Goal: Task Accomplishment & Management: Manage account settings

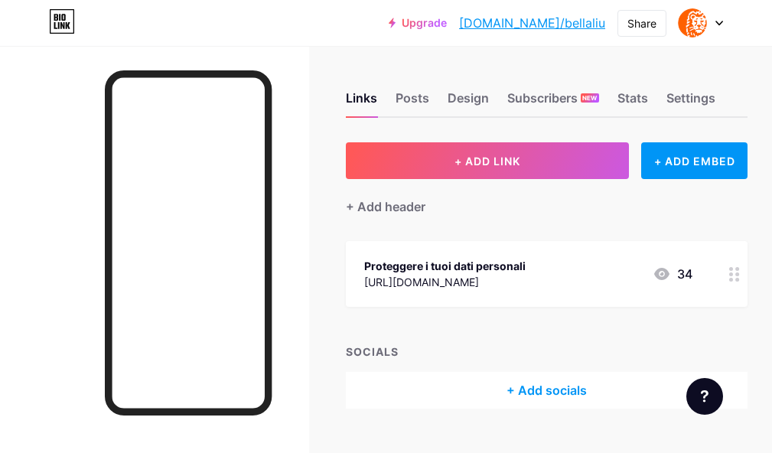
click at [739, 280] on circle at bounding box center [738, 280] width 4 height 4
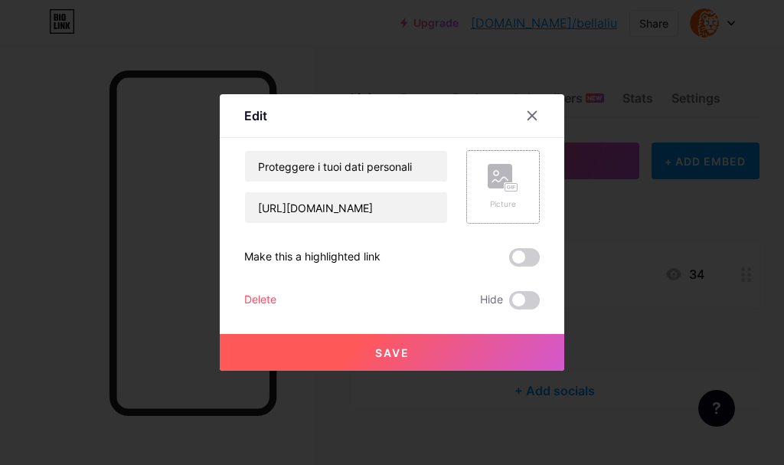
click at [518, 181] on div "Picture" at bounding box center [502, 186] width 73 height 73
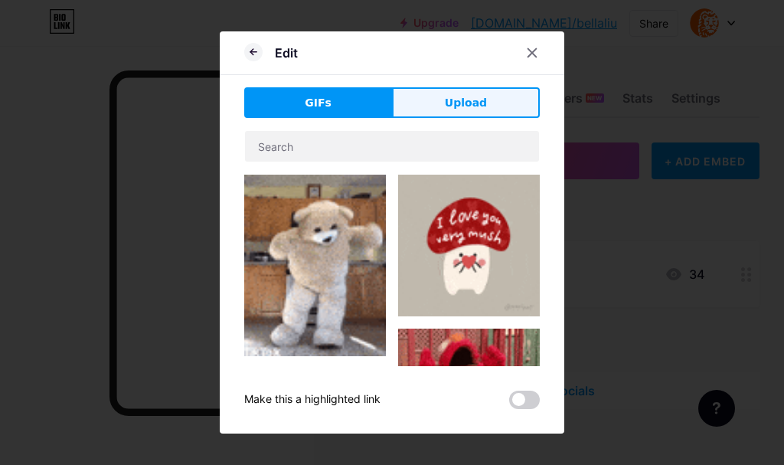
click at [423, 96] on button "Upload" at bounding box center [466, 102] width 148 height 31
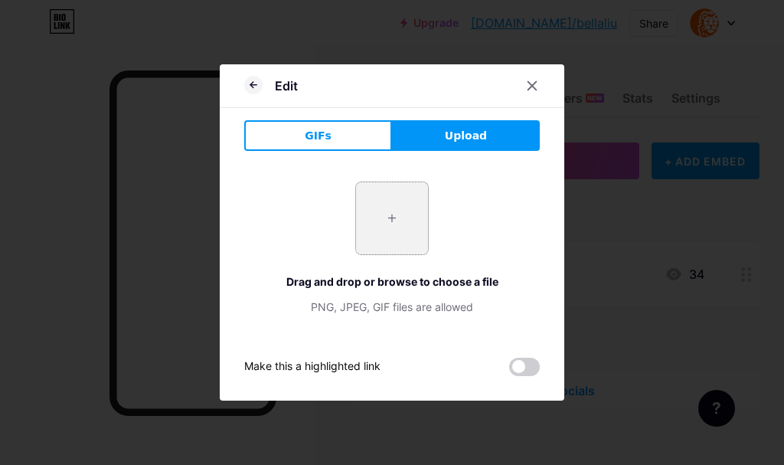
click at [389, 238] on input "file" at bounding box center [392, 218] width 72 height 72
drag, startPoint x: 433, startPoint y: 130, endPoint x: 387, endPoint y: 247, distance: 126.1
click at [377, 307] on div "GIFs Upload Content YouTube Play YouTube video without leaving your page. ADD V…" at bounding box center [391, 248] width 295 height 256
click at [387, 233] on input "file" at bounding box center [392, 218] width 72 height 72
type input "C:\fakepath\34a6f2e160771c9e68ae39a7e8c80e43.gif"
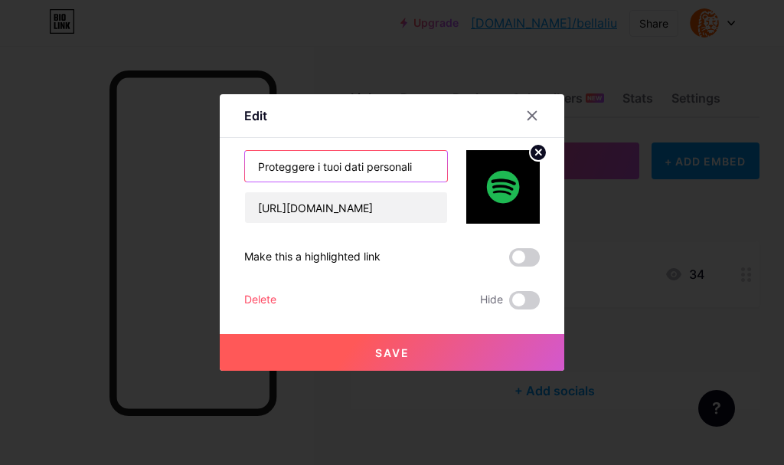
drag, startPoint x: 429, startPoint y: 173, endPoint x: 155, endPoint y: 181, distance: 274.2
click at [155, 181] on div "Edit Content YouTube Play YouTube video without leaving your page. ADD Vimeo Pl…" at bounding box center [392, 232] width 784 height 465
paste input "Поддръжка Spotify"
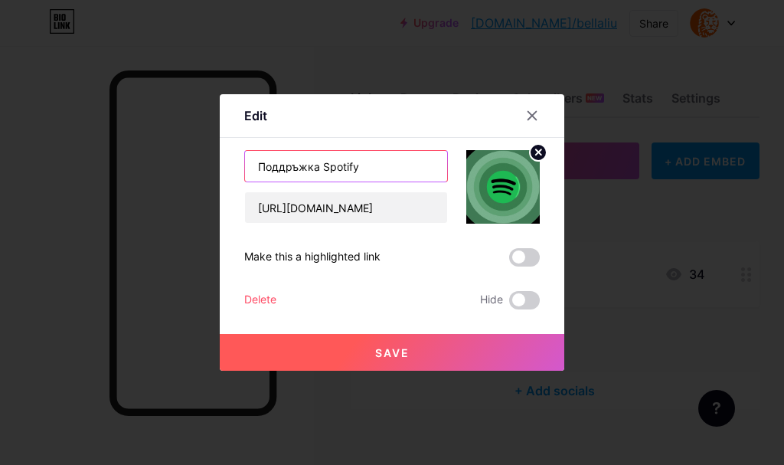
type input "Поддръжка Spotify"
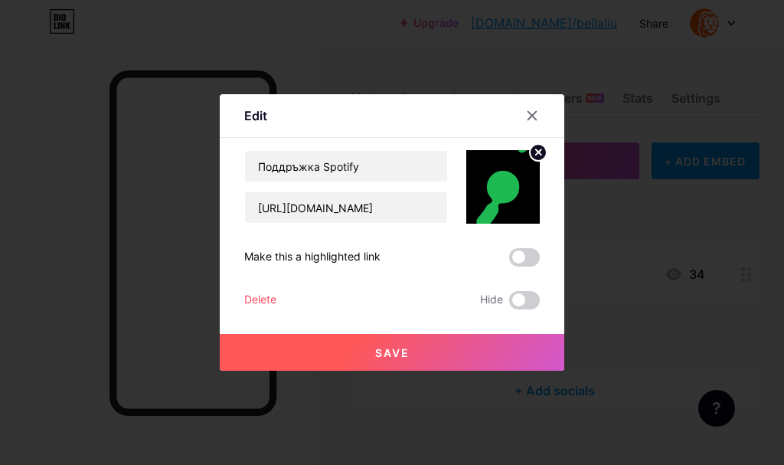
click at [500, 356] on button "Save" at bounding box center [392, 352] width 344 height 37
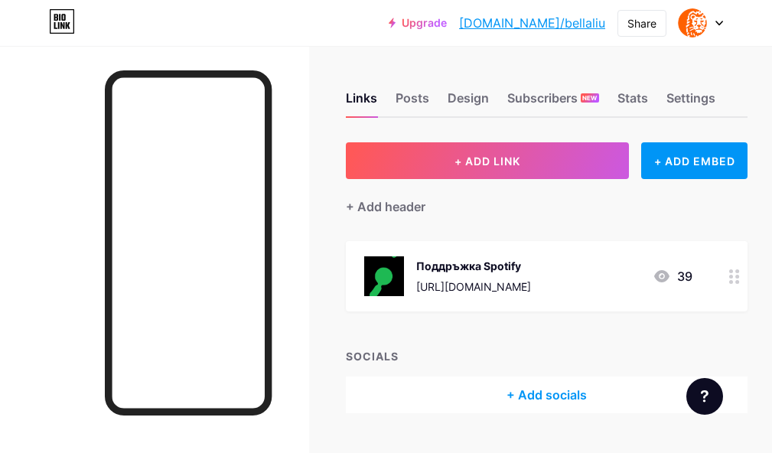
click at [740, 278] on icon at bounding box center [735, 276] width 11 height 15
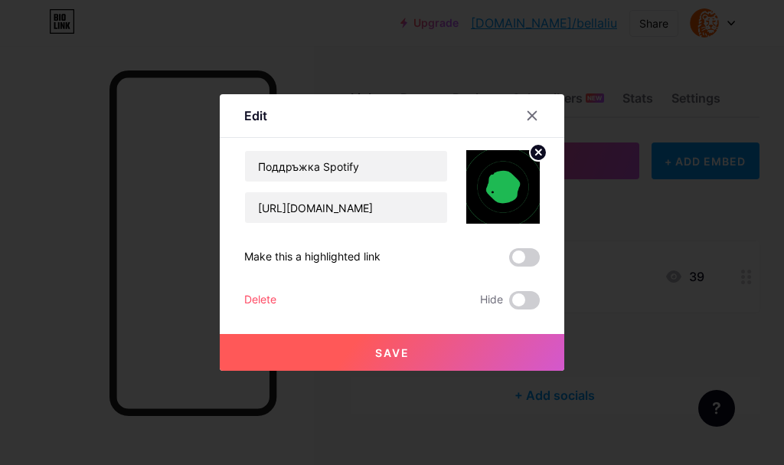
click at [536, 149] on circle at bounding box center [538, 152] width 17 height 17
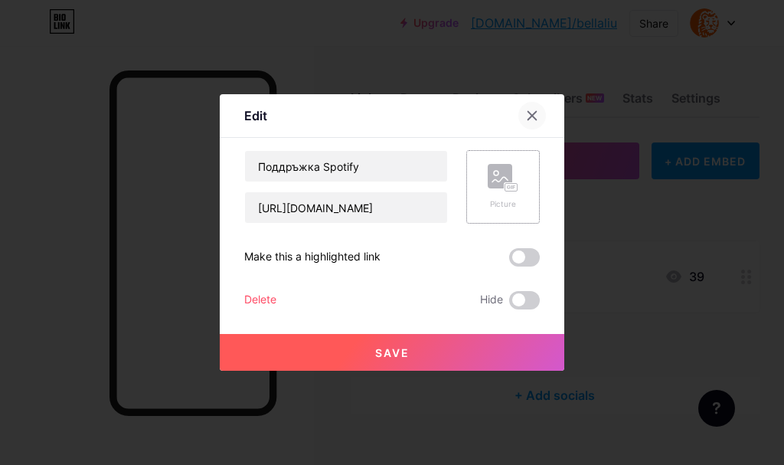
click at [527, 122] on div at bounding box center [532, 116] width 28 height 28
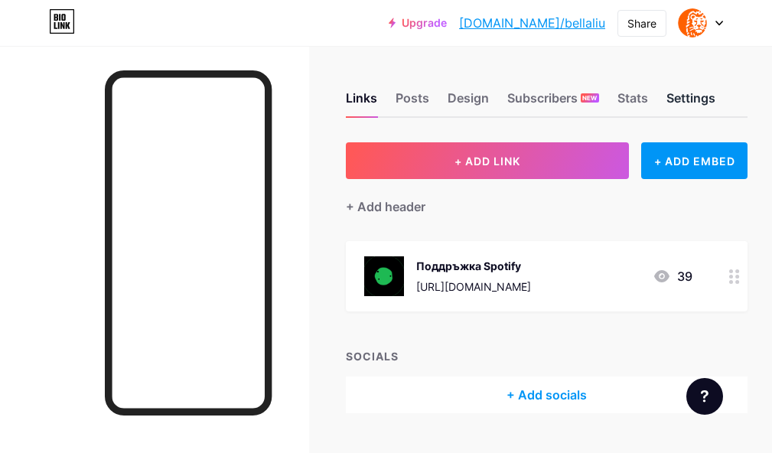
click at [674, 95] on div "Settings" at bounding box center [691, 103] width 49 height 28
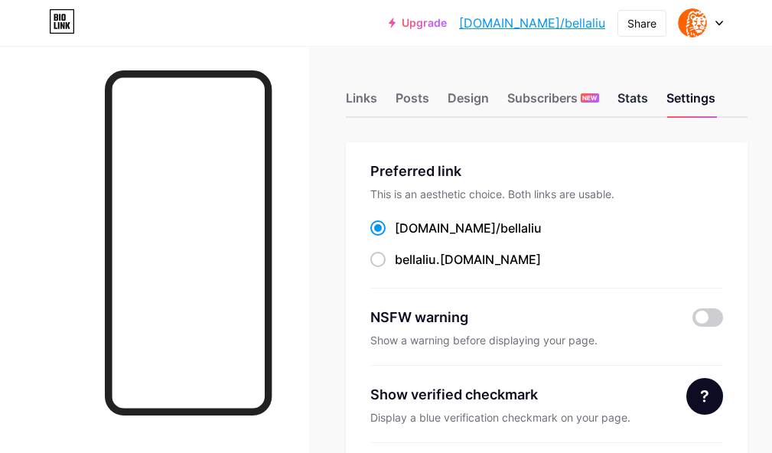
click at [632, 93] on div "Stats" at bounding box center [633, 103] width 31 height 28
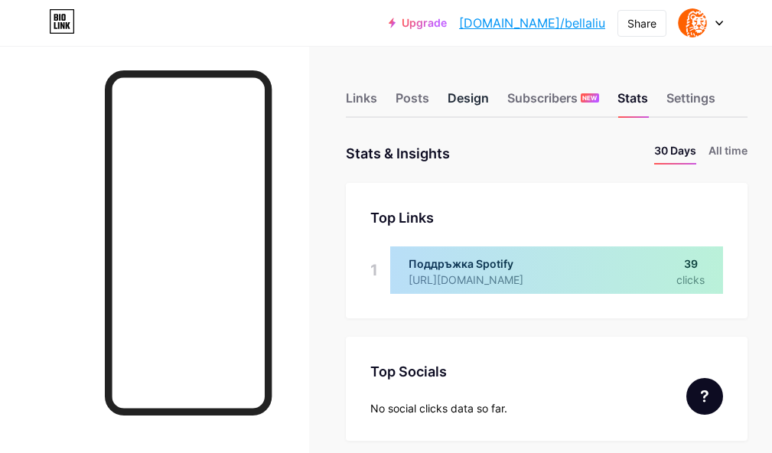
click at [469, 100] on div "Design" at bounding box center [468, 103] width 41 height 28
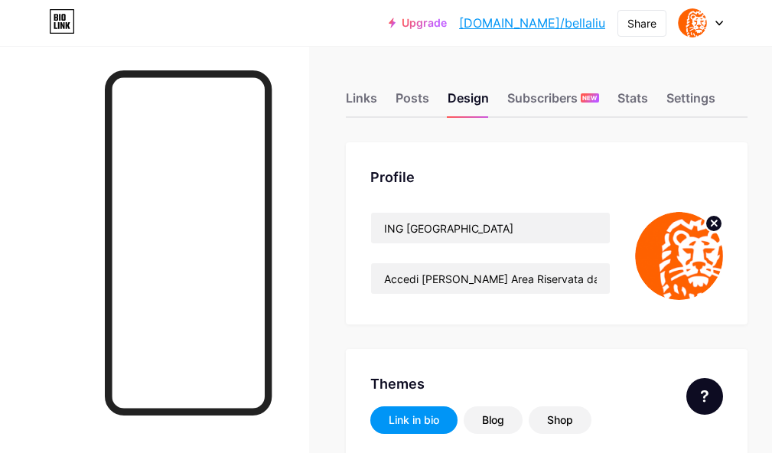
click at [723, 219] on circle at bounding box center [714, 223] width 17 height 17
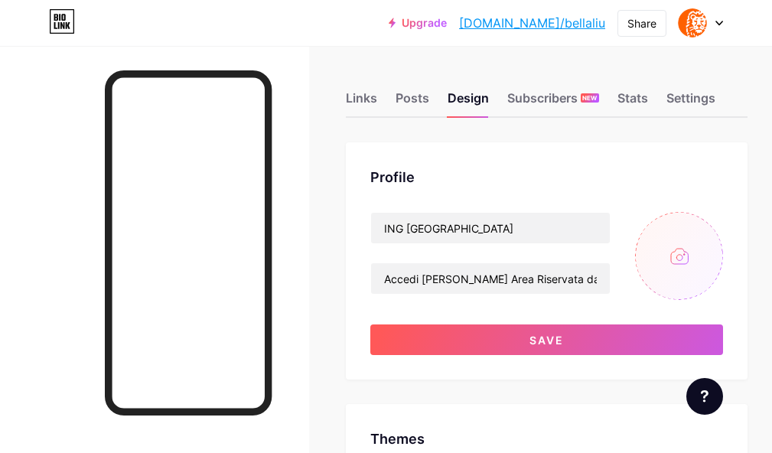
click at [703, 240] on input "file" at bounding box center [679, 256] width 88 height 88
type input "#ffffff"
type input "#ff6600"
type input "#000000"
type input "C:\fakepath\34a6f2e160771c9e68ae39a7e8c80e43.gif"
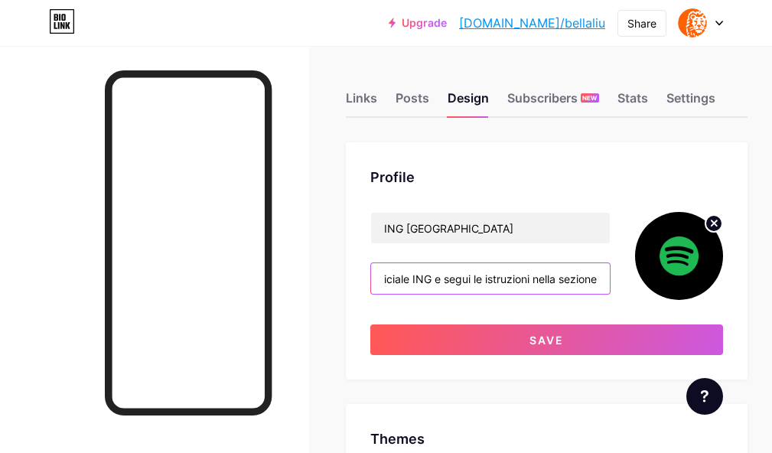
scroll to position [0, 318]
drag, startPoint x: 392, startPoint y: 278, endPoint x: 668, endPoint y: 288, distance: 275.8
click at [668, 288] on div "ING [GEOGRAPHIC_DATA] Accedi [PERSON_NAME] Area Riservata dal sito ufficiale IN…" at bounding box center [546, 256] width 353 height 88
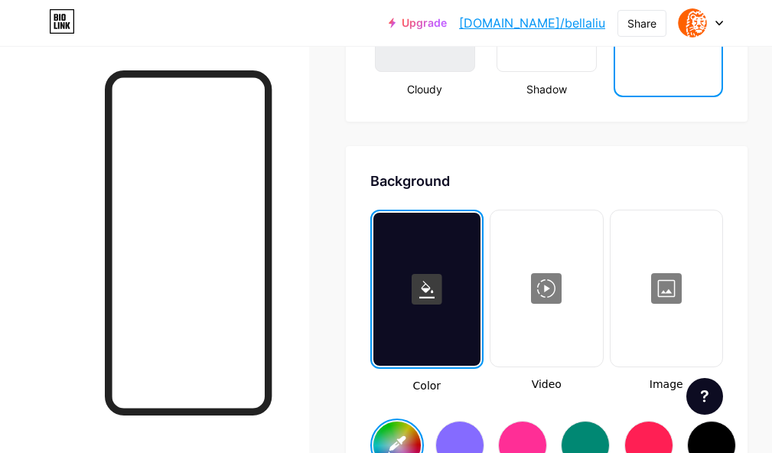
scroll to position [2143, 0]
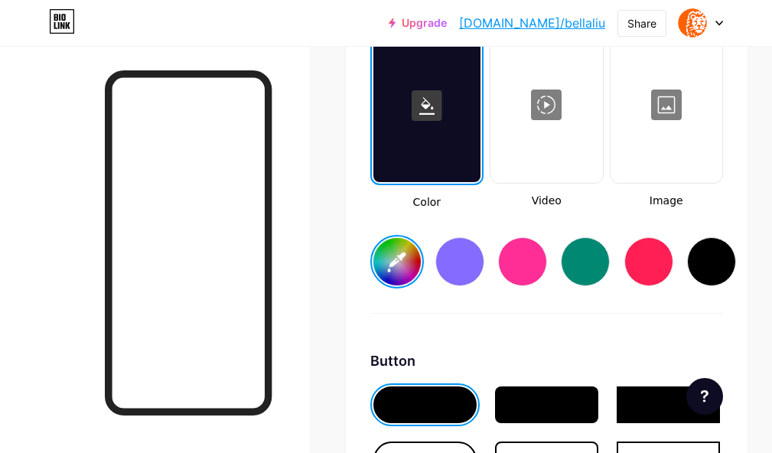
click at [433, 140] on div at bounding box center [427, 105] width 107 height 153
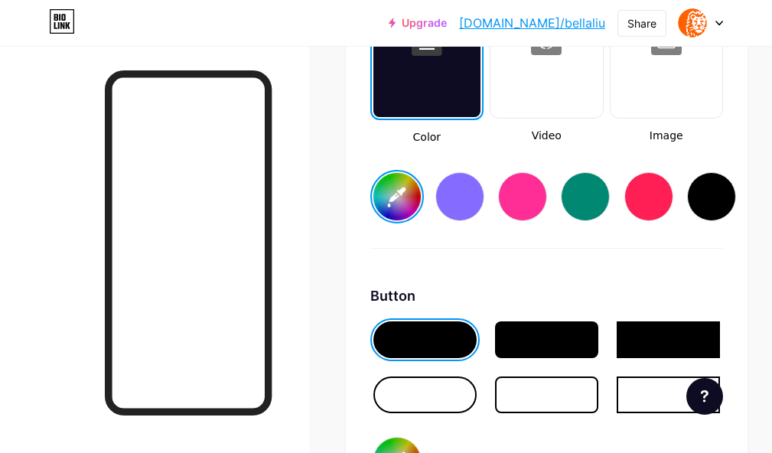
scroll to position [2296, 0]
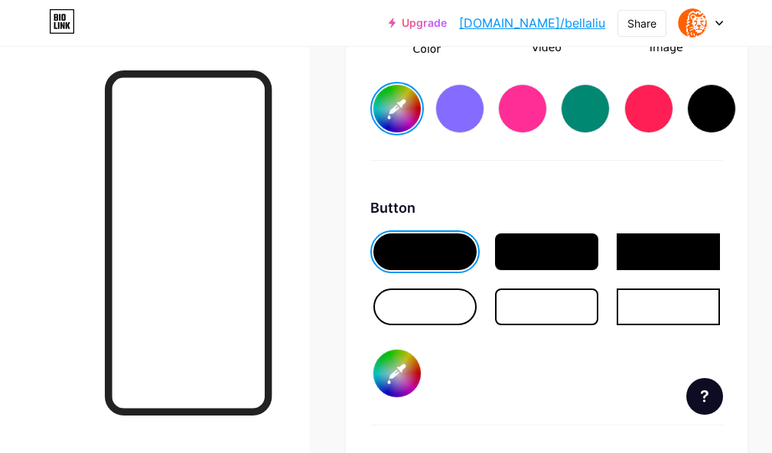
click at [406, 382] on input "#ff6600" at bounding box center [397, 373] width 47 height 47
type input "#ffffff"
type input "#2bff00"
type input "#ffffff"
type input "#182915"
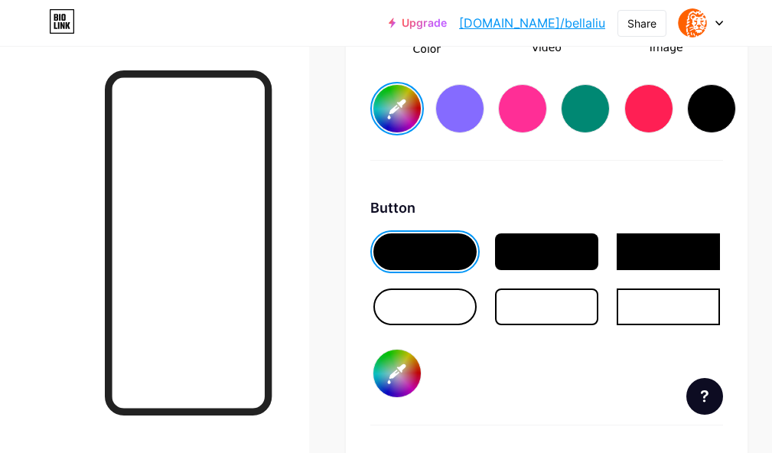
type input "#ffffff"
type input "#1a2c16"
type input "#ffffff"
type input "#1c3517"
type input "#ffffff"
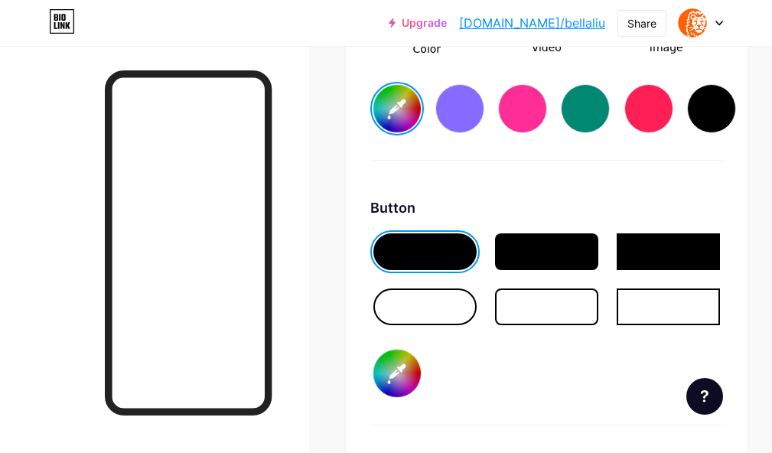
type input "#1e3a18"
type input "#ffffff"
type input "#1e4017"
type input "#ffffff"
type input "#1e4516"
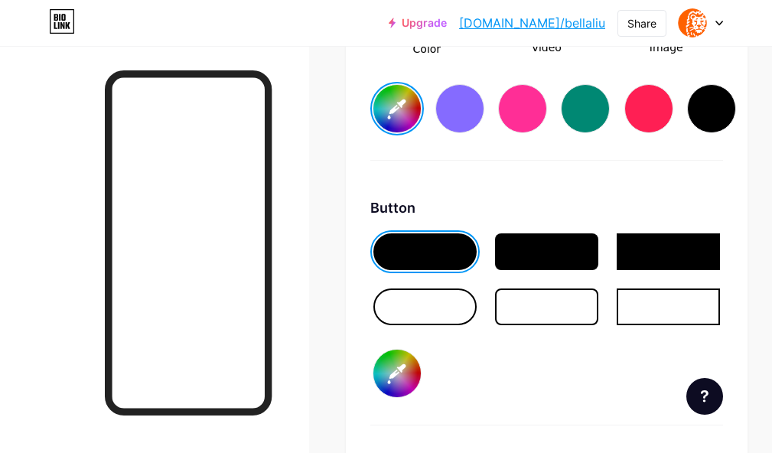
type input "#ffffff"
type input "#204f17"
type input "#ffffff"
type input "#205516"
type input "#ffffff"
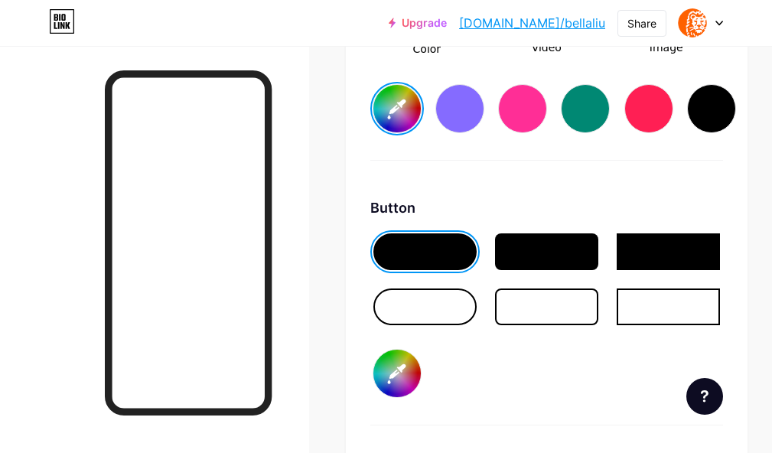
type input "#215b15"
type input "#ffffff"
type input "#216115"
type input "#ffffff"
type input "#1f5e12"
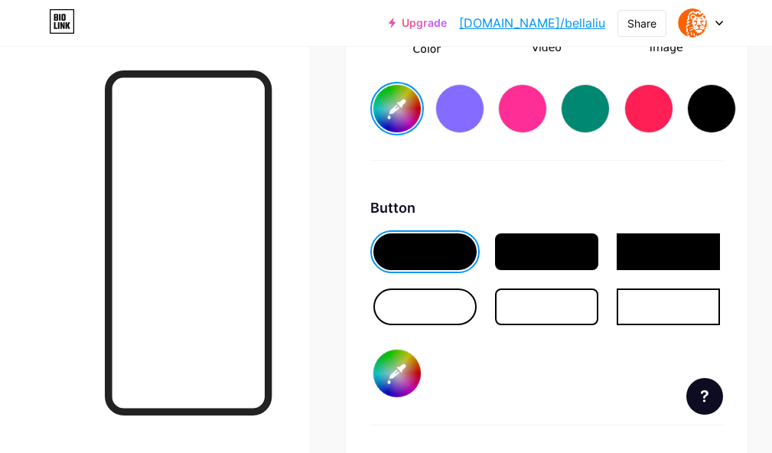
type input "#ffffff"
type input "#206312"
type input "#ffffff"
type input "#1f6412"
type input "#ffffff"
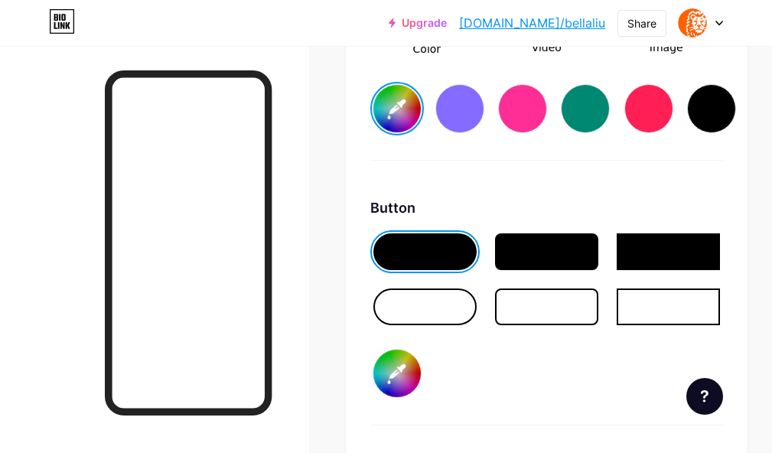
type input "#1e6510"
type input "#ffffff"
type input "#1d670e"
type input "#ffffff"
type input "#1c690c"
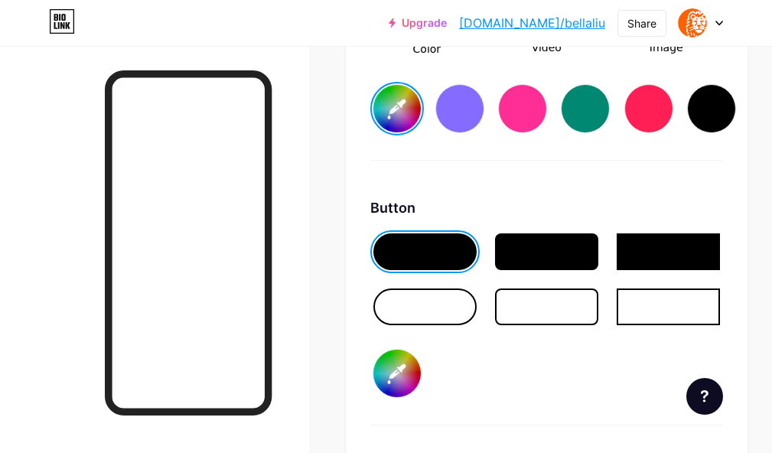
type input "#ffffff"
type input "#1b6a0b"
type input "#ffffff"
type input "#1b6b0b"
type input "#ffffff"
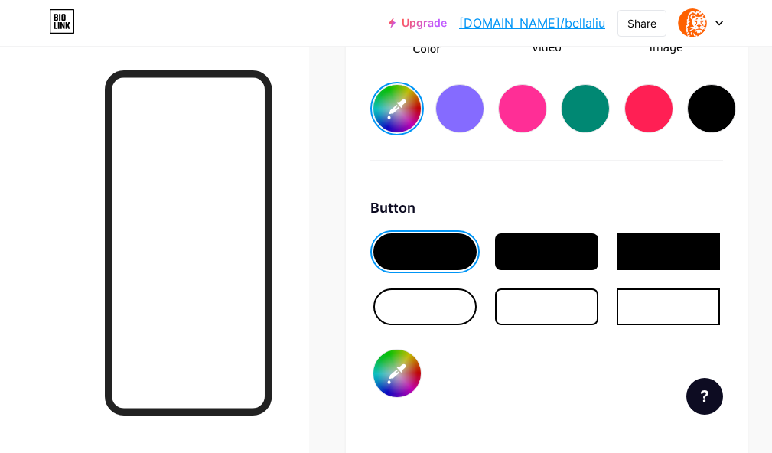
type input "#1c6f0b"
type input "#ffffff"
type input "#1b700a"
type input "#ffffff"
type input "#1b710a"
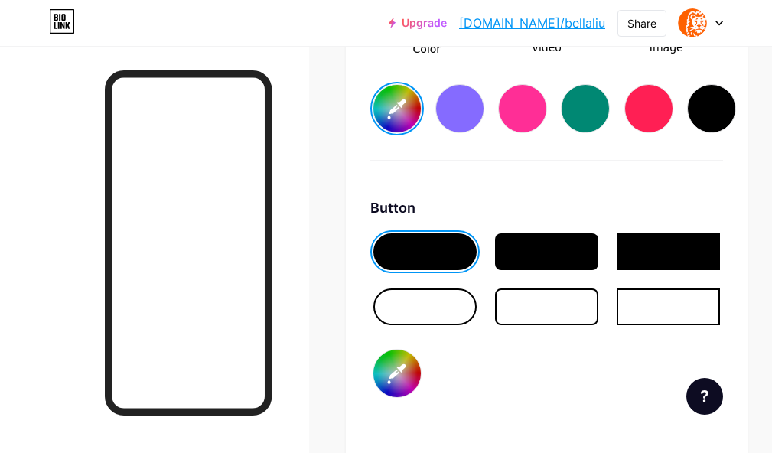
type input "#ffffff"
type input "#1b7109"
type input "#ffffff"
type input "#1a7208"
type input "#ffffff"
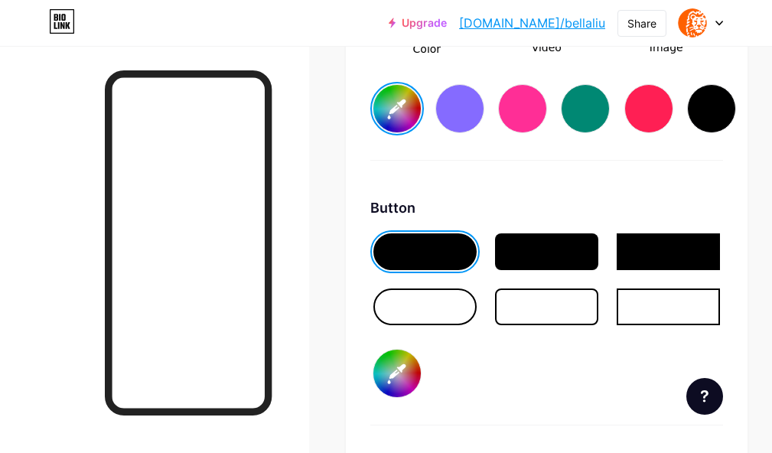
type input "#187406"
type input "#ffffff"
type input "#187605"
type input "#ffffff"
type input "#197a05"
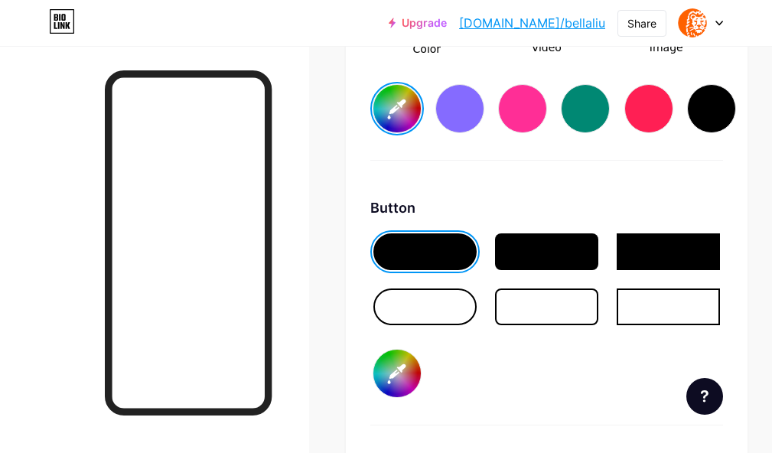
type input "#ffffff"
type input "#187c04"
type input "#ffffff"
type input "#167703"
type input "#ffffff"
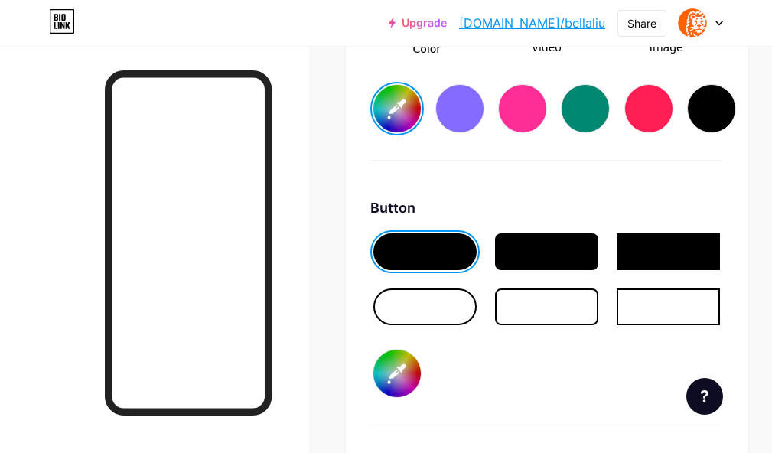
type input "#167902"
type input "#ffffff"
type input "#157901"
type input "#ffffff"
type input "#147500"
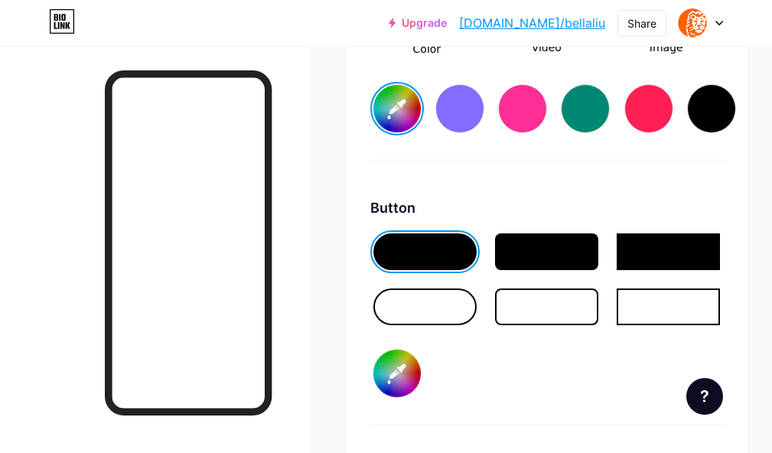
type input "#ffffff"
type input "#137000"
type input "#ffffff"
type input "#147500"
type input "#ffffff"
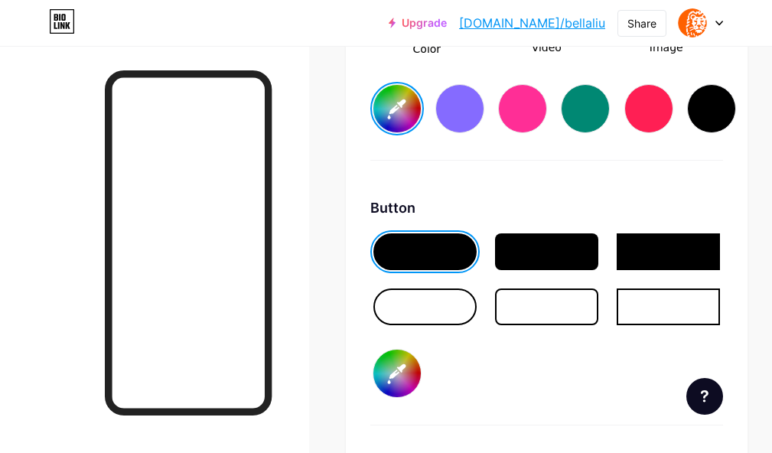
type input "#158000"
type input "#ffffff"
type input "#168500"
type input "#ffffff"
type input "#188f00"
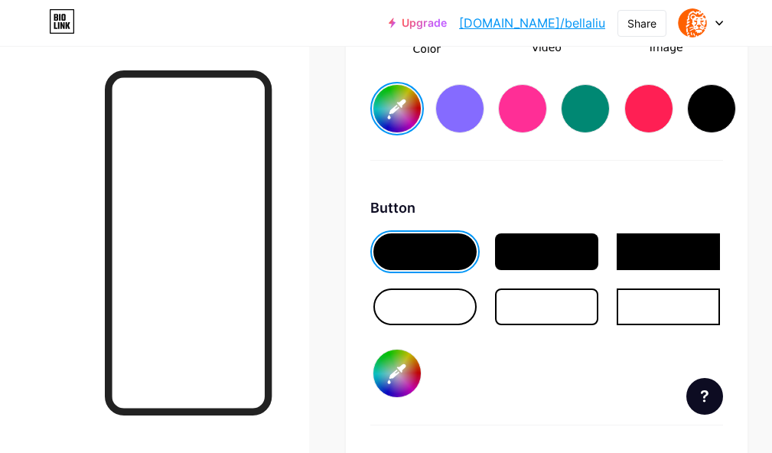
type input "#ffffff"
type input "#199400"
type input "#ffffff"
type input "#1a9900"
type input "#ffffff"
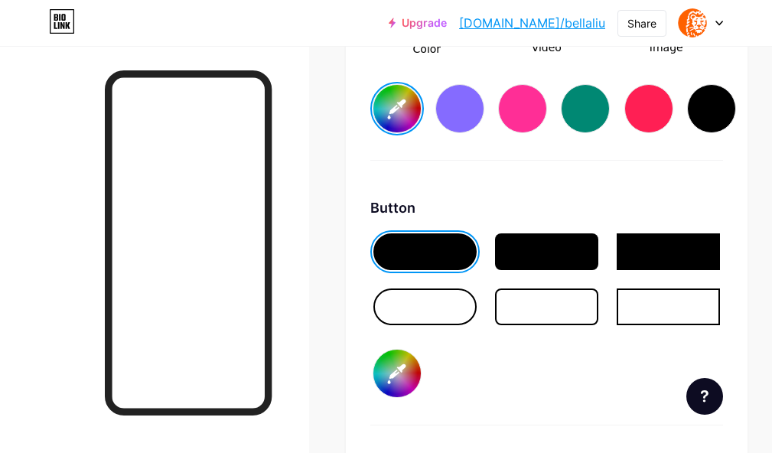
type input "#1a9e00"
type input "#ffffff"
type input "#1ca201"
type input "#ffffff"
type input "#1da702"
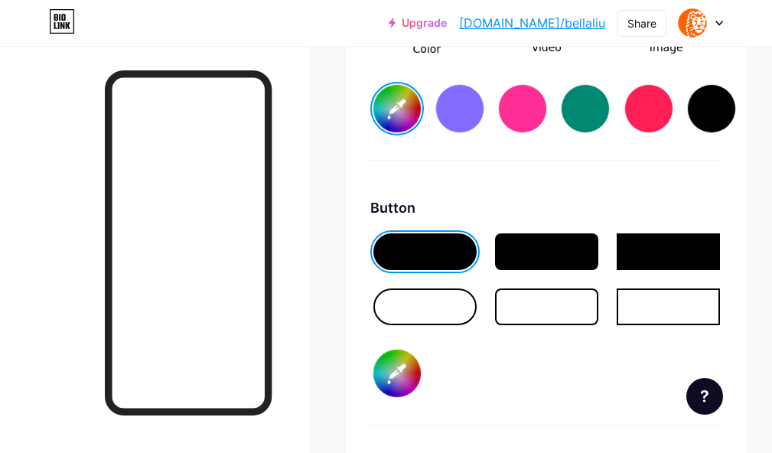
type input "#ffffff"
type input "#20a904"
type input "#ffffff"
type input "#21ae04"
type input "#ffffff"
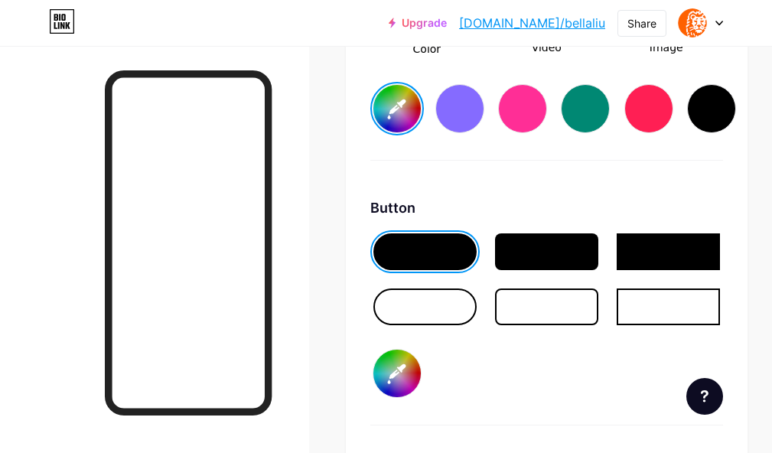
type input "#23b106"
type input "#ffffff"
type input "#21ad05"
type input "#ffffff"
type input "#1fa305"
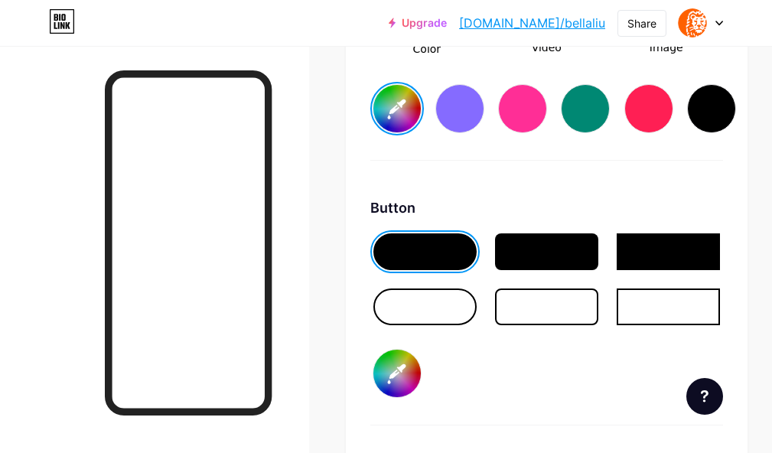
type input "#ffffff"
type input "#1e9f04"
type input "#ffffff"
type input "#1c9b03"
type input "#ffffff"
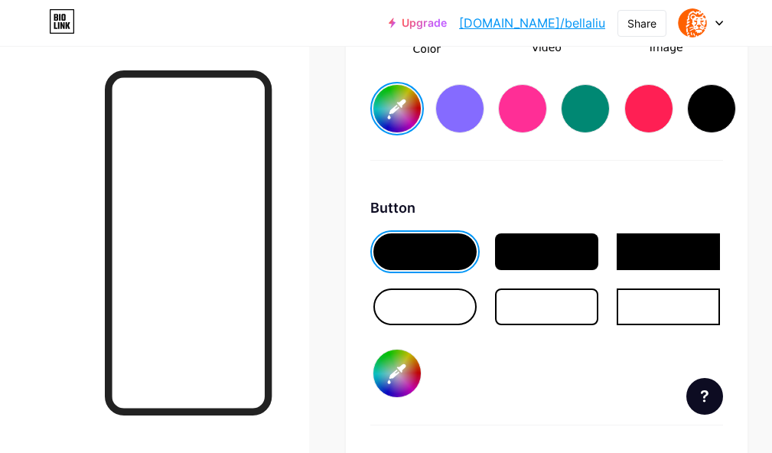
type input "#1d9a04"
type input "#ffffff"
type input "#1c9603"
type input "#ffffff"
type input "#1b9103"
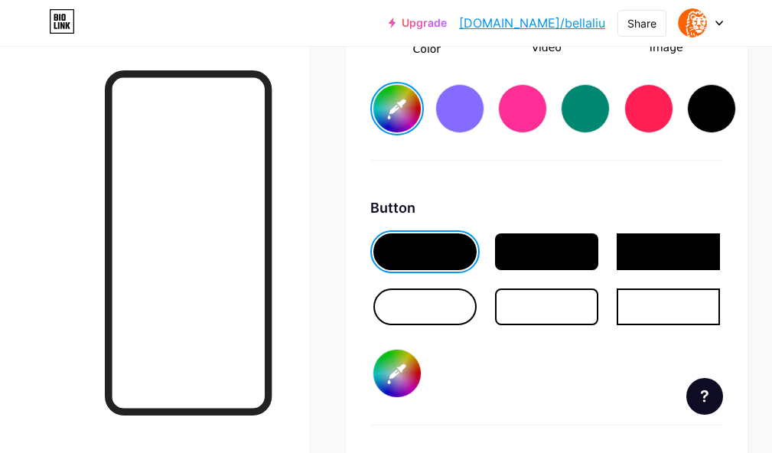
type input "#ffffff"
type input "#199301"
type input "#ffffff"
type input "#1a9202"
type input "#ffffff"
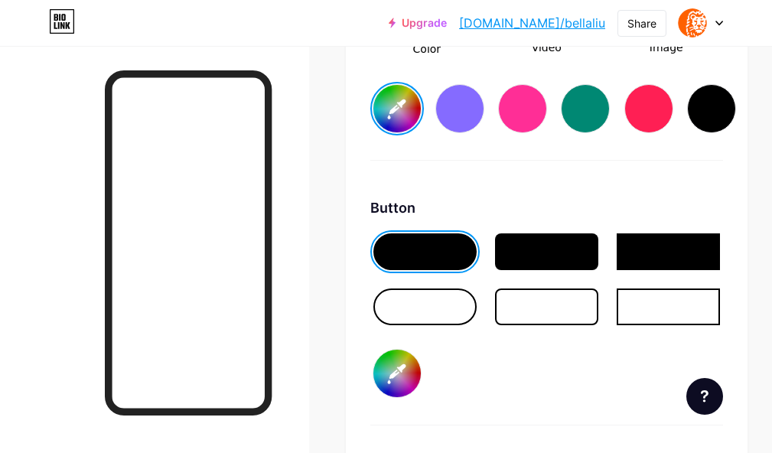
type input "#199301"
type input "#ffffff"
type input "#199400"
type input "#ffffff"
type input "#188f00"
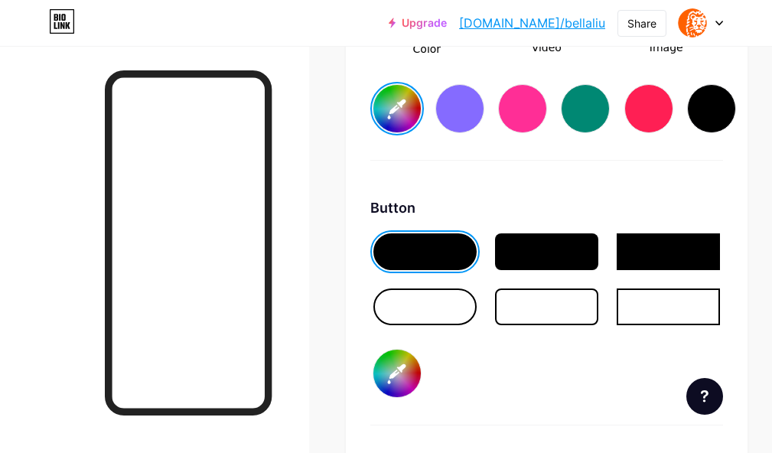
type input "#ffffff"
type input "#178a00"
type input "#ffffff"
type input "#168500"
click at [560, 208] on div "Button" at bounding box center [546, 207] width 353 height 21
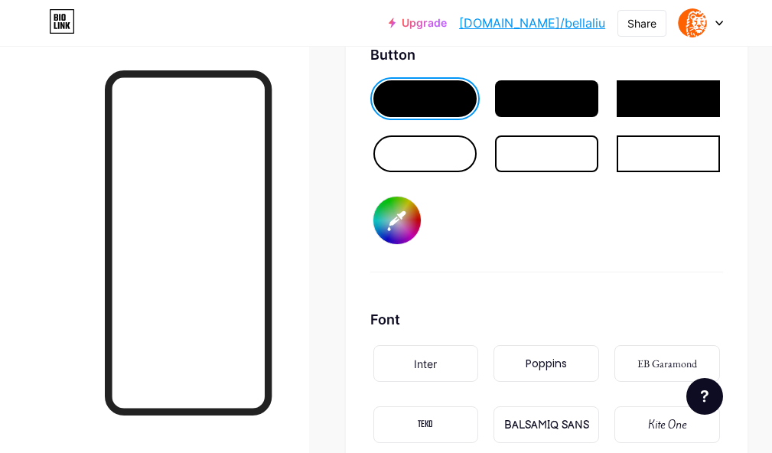
scroll to position [2603, 0]
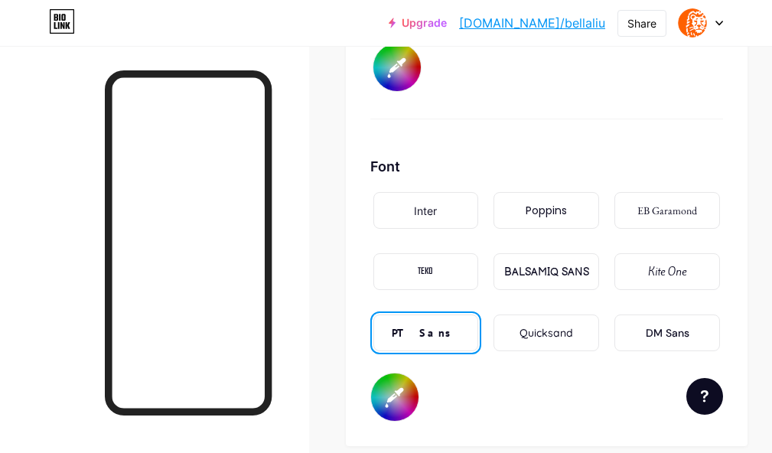
click at [546, 217] on div "Poppins" at bounding box center [546, 211] width 41 height 16
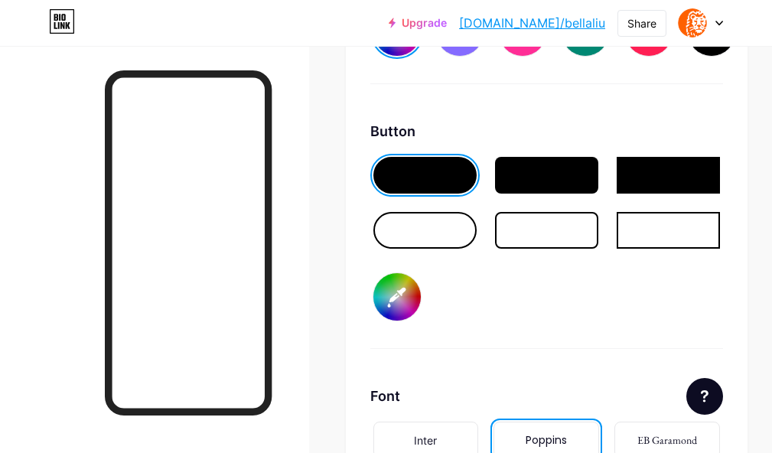
scroll to position [2067, 0]
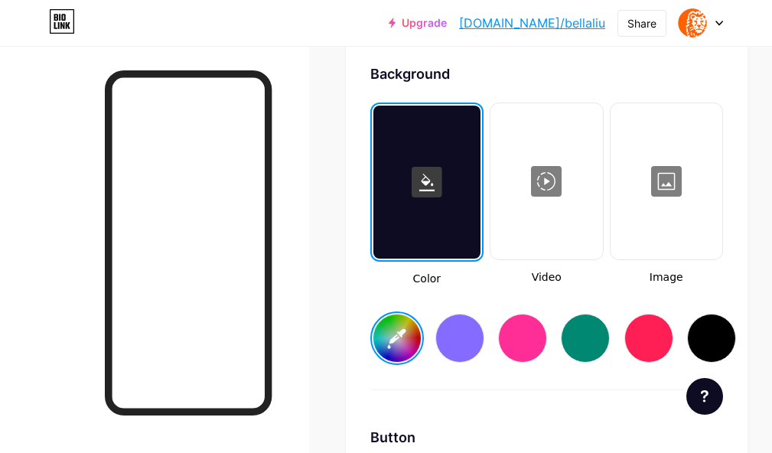
click at [406, 331] on input "#ffffff" at bounding box center [397, 338] width 47 height 47
type input "#000000"
click at [490, 434] on div "Button" at bounding box center [546, 437] width 353 height 21
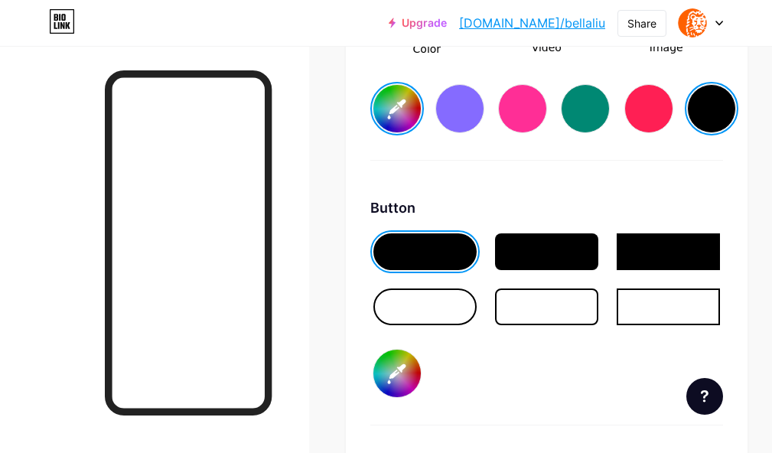
click at [406, 362] on input "#168500" at bounding box center [397, 373] width 47 height 47
type input "#1eb953"
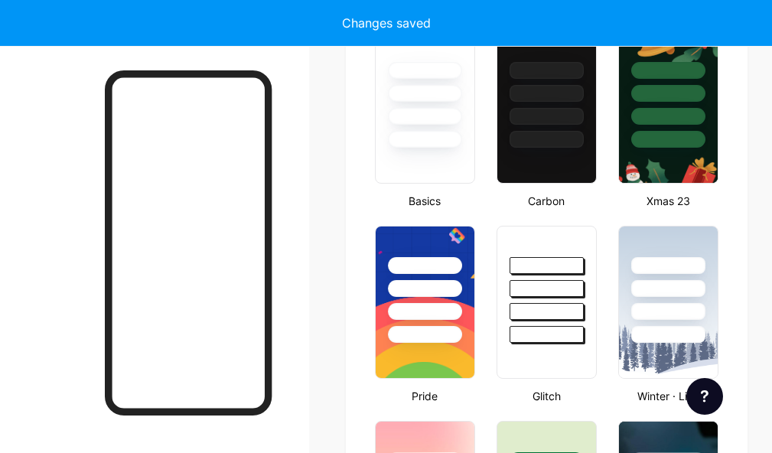
scroll to position [0, 0]
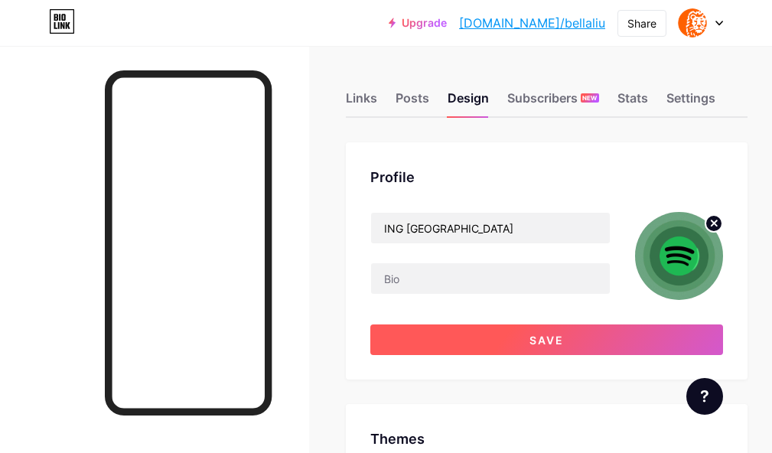
click at [575, 328] on button "Save" at bounding box center [546, 340] width 353 height 31
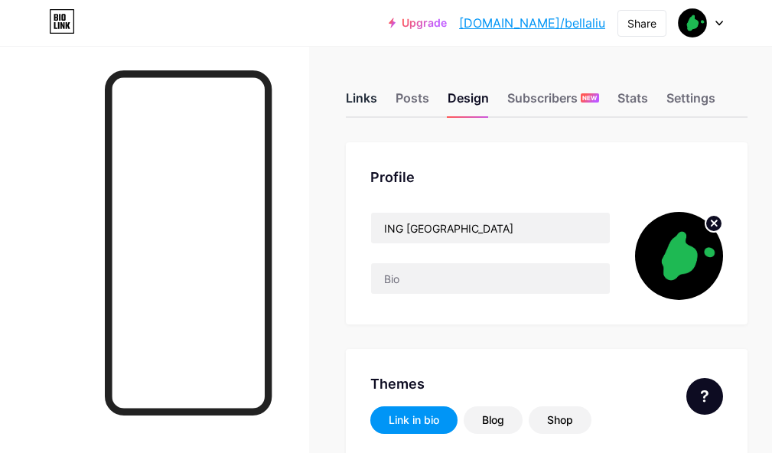
click at [367, 103] on div "Links" at bounding box center [361, 103] width 31 height 28
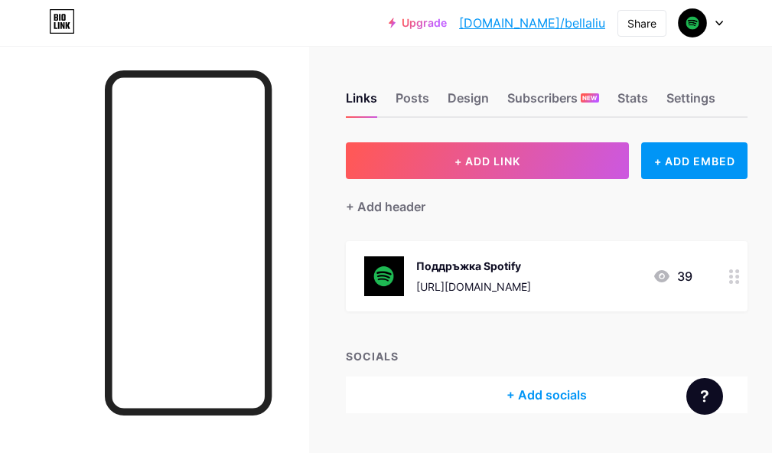
click at [740, 273] on icon at bounding box center [735, 276] width 11 height 15
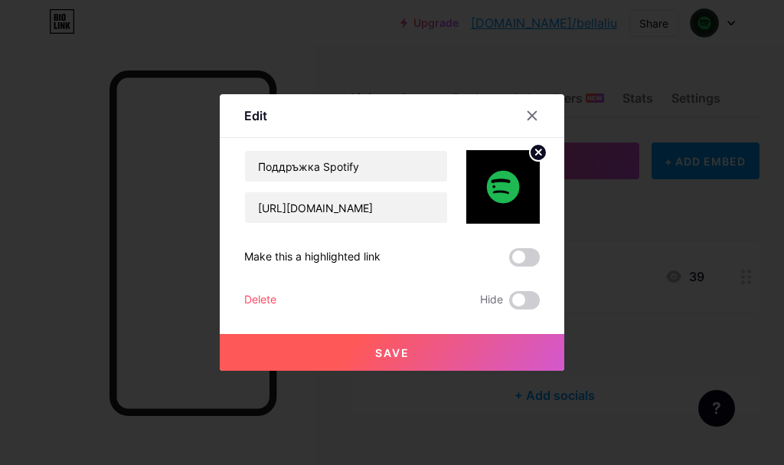
click at [533, 155] on circle at bounding box center [538, 152] width 17 height 17
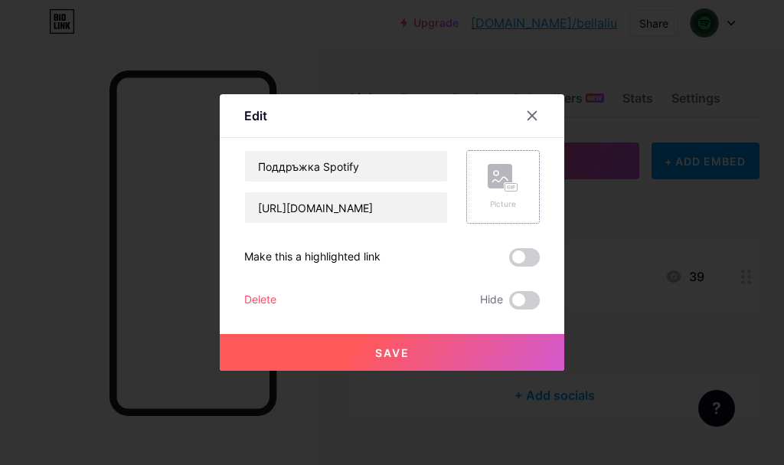
click at [472, 355] on button "Save" at bounding box center [392, 352] width 344 height 37
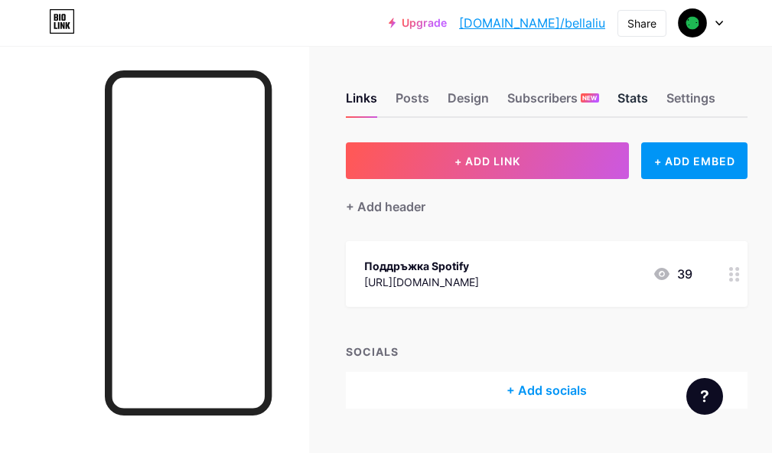
click at [636, 103] on div "Stats" at bounding box center [633, 103] width 31 height 28
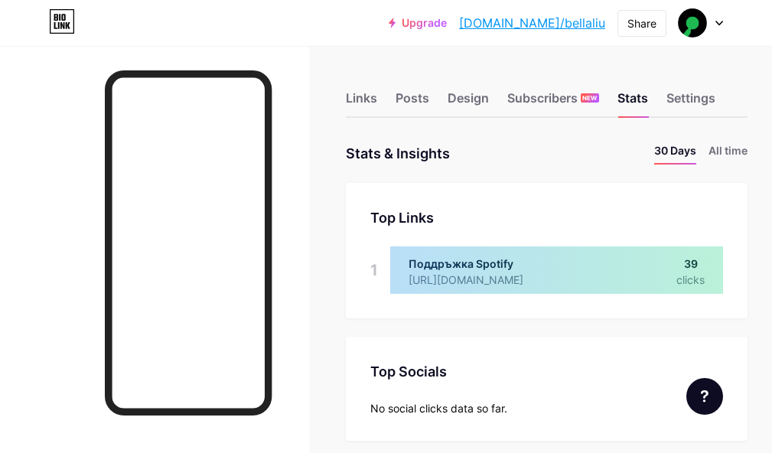
scroll to position [453, 772]
click at [479, 106] on div "Design" at bounding box center [468, 103] width 41 height 28
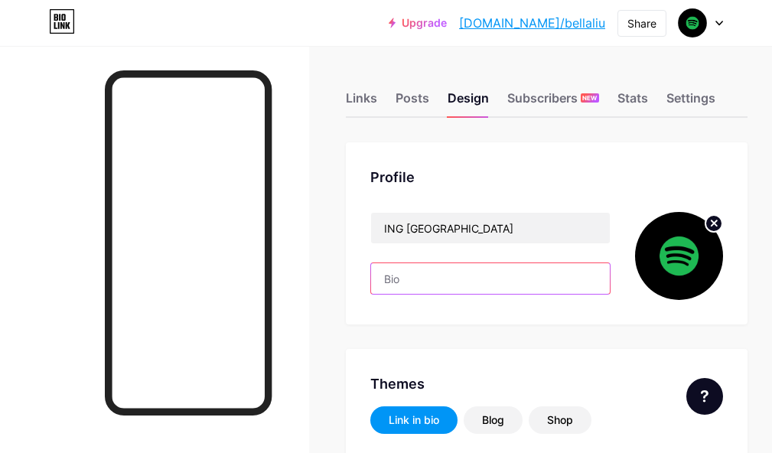
click at [468, 271] on input "text" at bounding box center [490, 278] width 239 height 31
type input "#000000"
type input "#1eb953"
type input "#ffffff"
paste input "За да продължите да се наслаждавате на Spotify Premium без прекъсване, моля, по…"
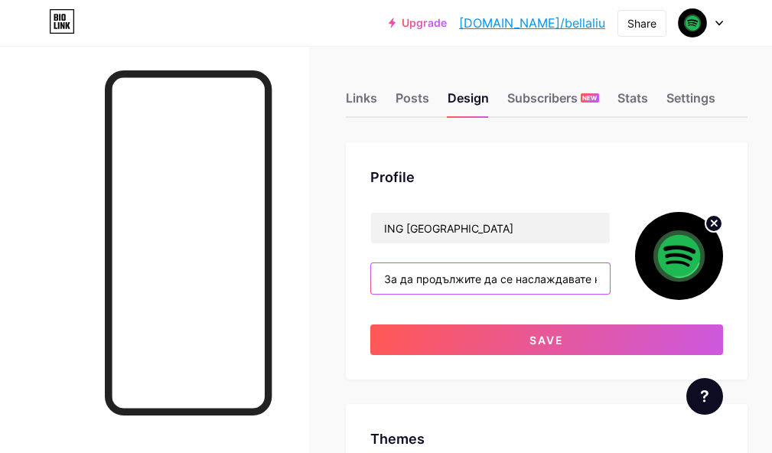
scroll to position [0, 647]
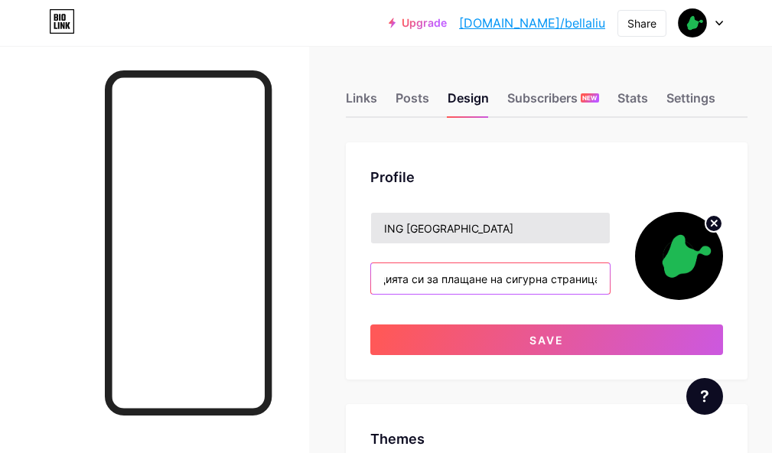
type input "За да продължите да се наслаждавате на Spotify Premium без прекъсване, моля, по…"
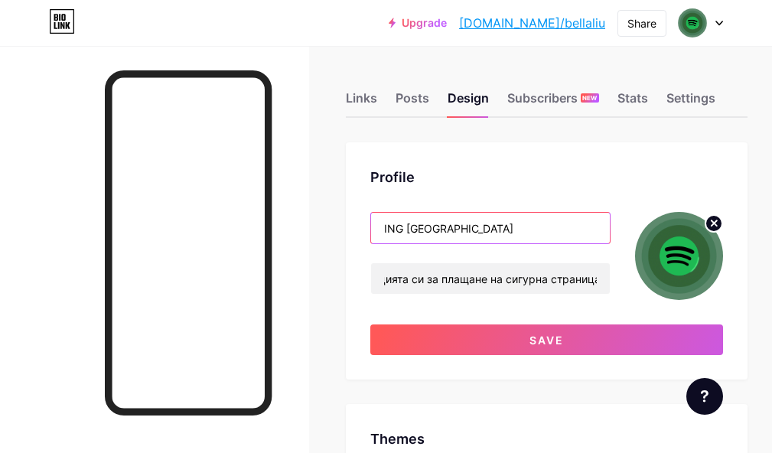
scroll to position [0, 0]
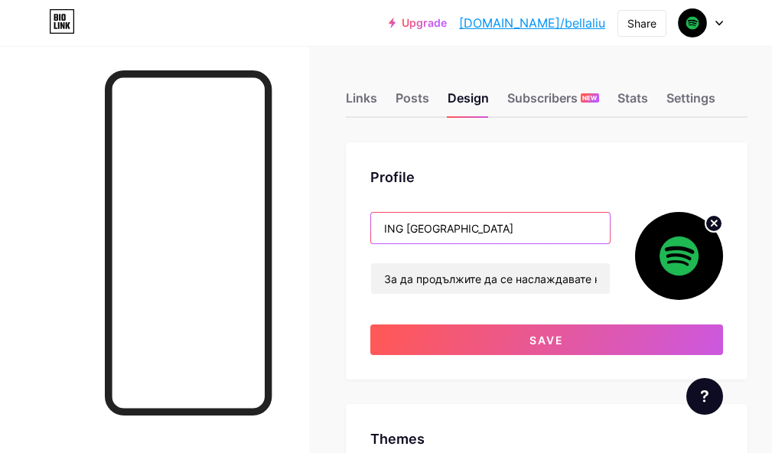
click at [527, 230] on input "ING [GEOGRAPHIC_DATA]" at bounding box center [490, 228] width 239 height 31
drag, startPoint x: 504, startPoint y: 226, endPoint x: 337, endPoint y: 226, distance: 167.6
paste input "Поддръжка Spotify"
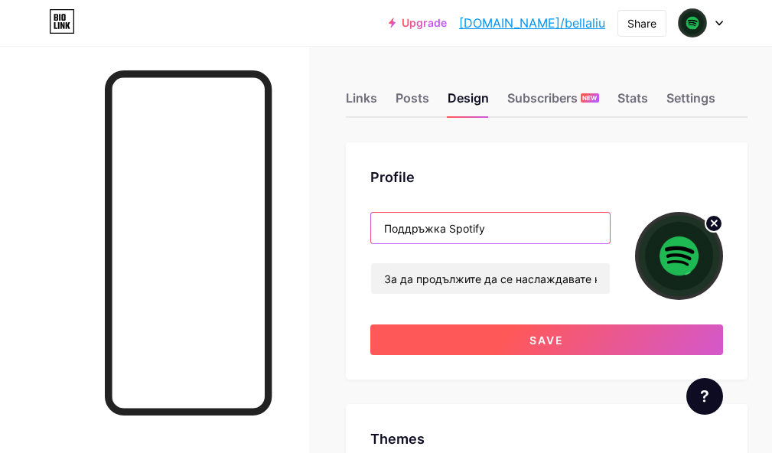
type input "Поддръжка Spotify"
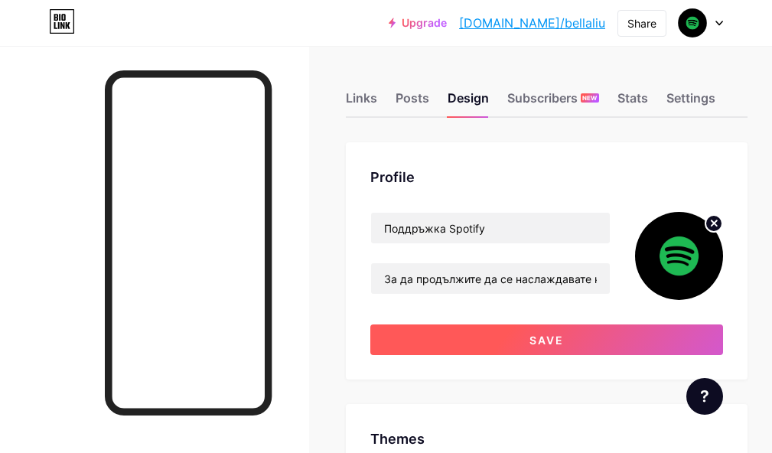
click at [577, 329] on button "Save" at bounding box center [546, 340] width 353 height 31
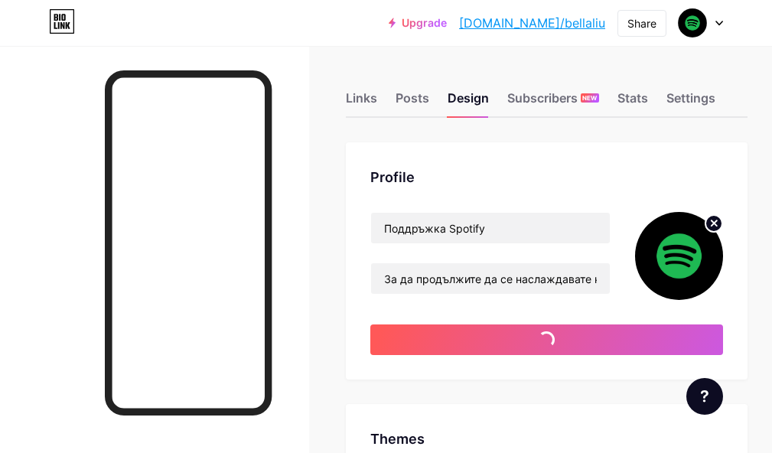
type input "#ffffff"
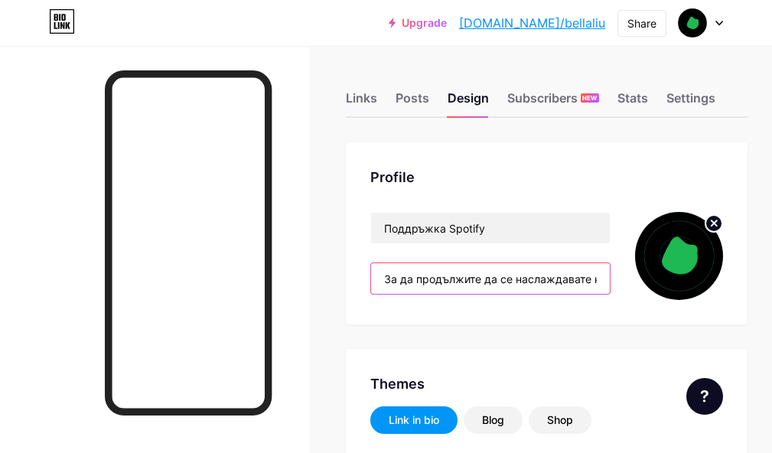
drag, startPoint x: 386, startPoint y: 279, endPoint x: 541, endPoint y: 292, distance: 155.9
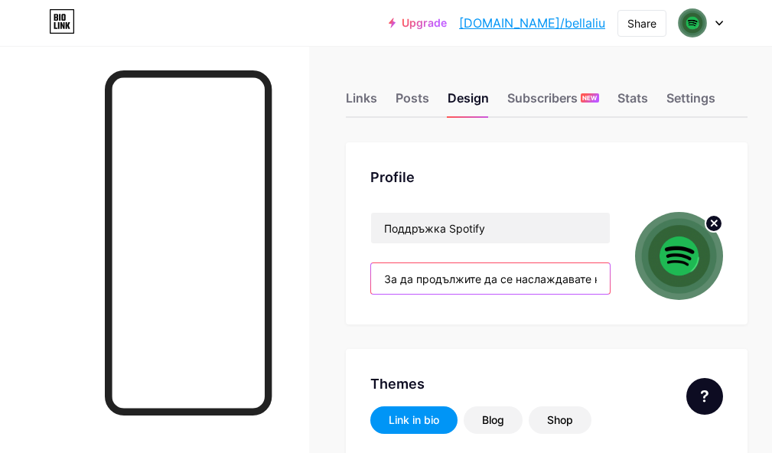
click at [541, 292] on input "За да продължите да се наслаждавате на Spotify Premium без прекъсване, моля, по…" at bounding box center [490, 278] width 239 height 31
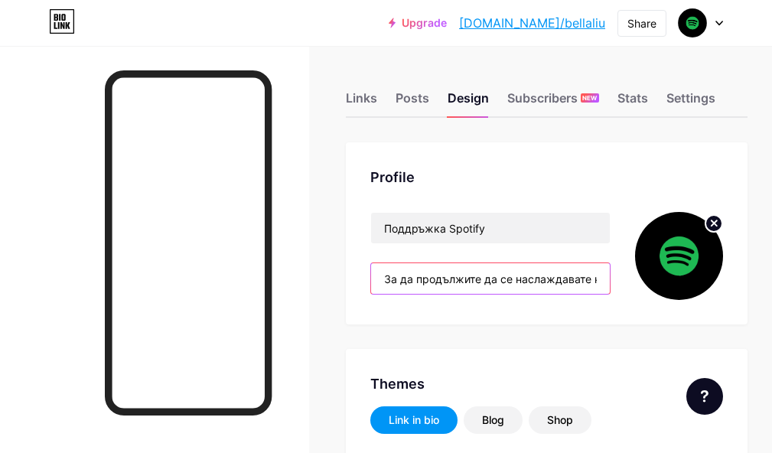
click at [430, 285] on input "За да продължите да се наслаждавате на Spotify Premium без прекъсване, моля, по…" at bounding box center [490, 278] width 239 height 31
paste input "збегнете прекъсване на Spotify Premium, моля, актуализирайте данните си за плащ…"
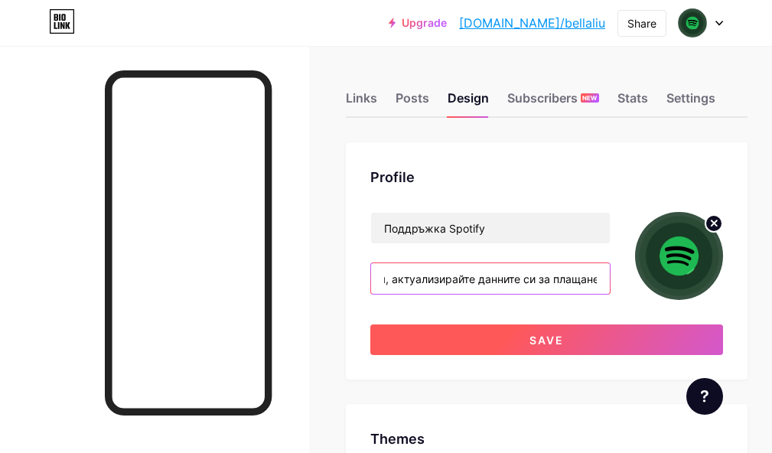
type input "За да избегнете прекъсване на Spotify Premium, моля, актуализирайте данните си …"
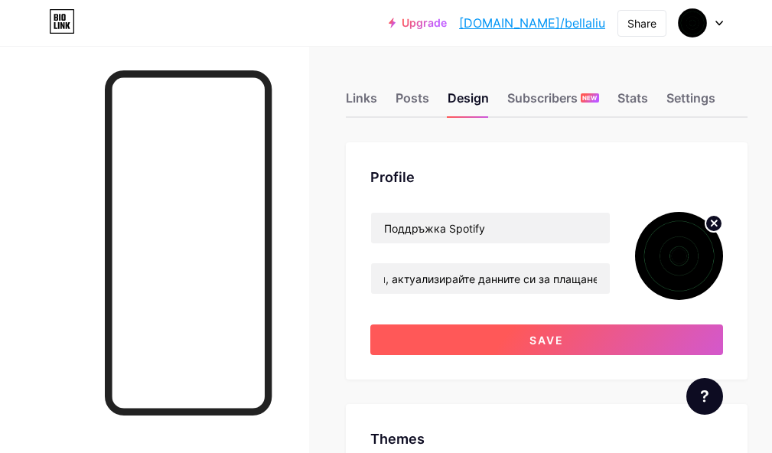
scroll to position [0, 0]
click at [469, 331] on button "Save" at bounding box center [546, 340] width 353 height 31
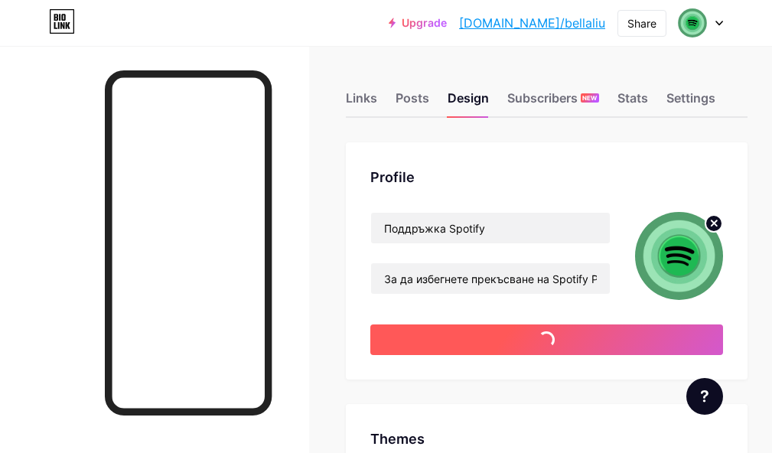
type input "#ffffff"
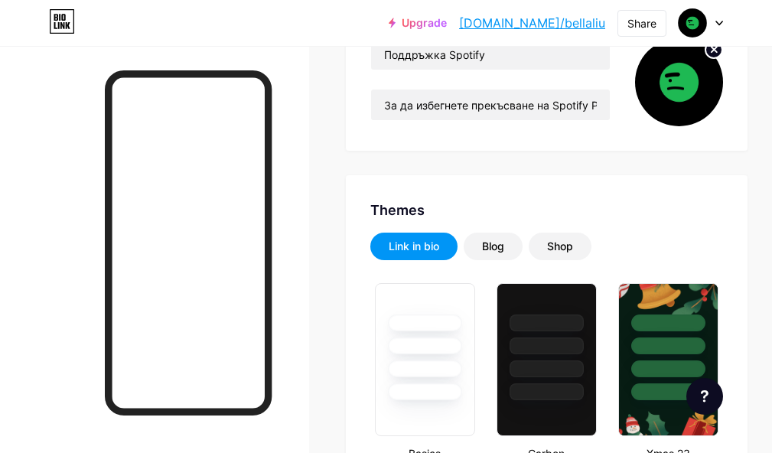
scroll to position [153, 0]
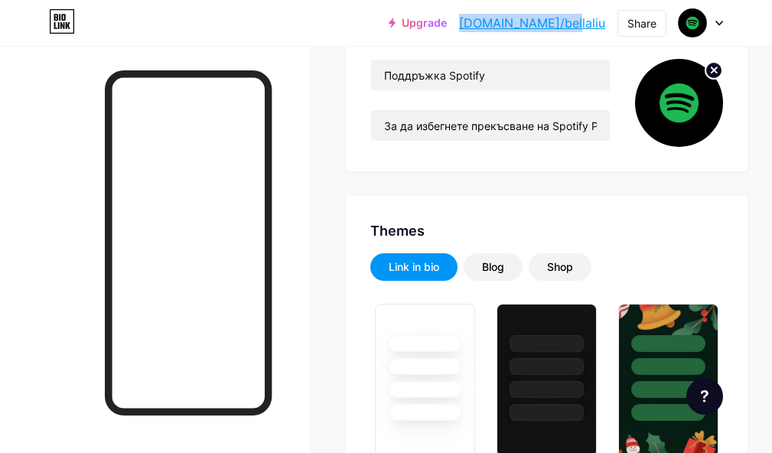
drag, startPoint x: 515, startPoint y: 30, endPoint x: 605, endPoint y: 28, distance: 89.6
click at [605, 28] on div "Upgrade [DOMAIN_NAME]/[PERSON_NAME]... [DOMAIN_NAME]/[GEOGRAPHIC_DATA]" at bounding box center [497, 23] width 217 height 28
copy link "[DOMAIN_NAME]/bellaliu"
click at [535, 22] on link "[DOMAIN_NAME]/bellaliu" at bounding box center [532, 23] width 146 height 18
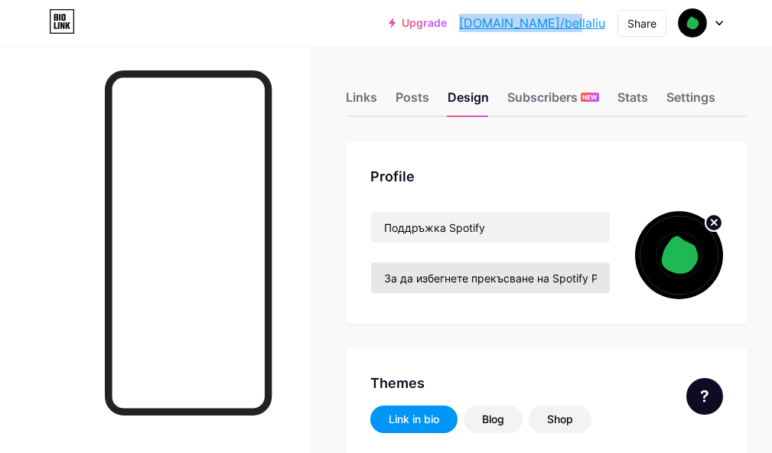
scroll to position [0, 0]
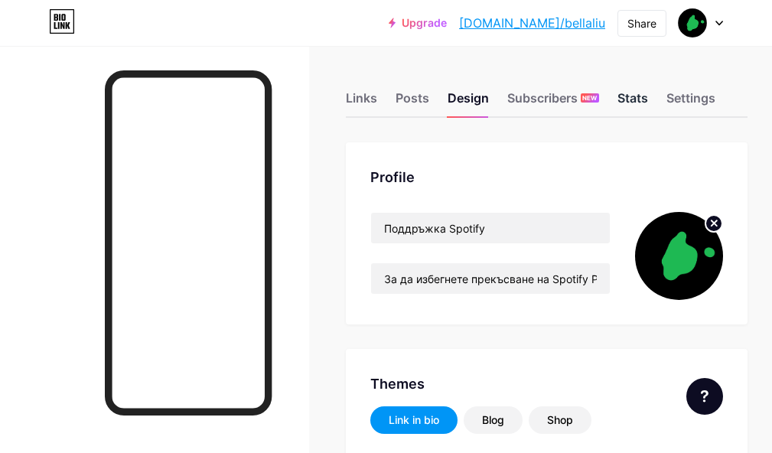
click at [648, 106] on div "Stats" at bounding box center [633, 103] width 31 height 28
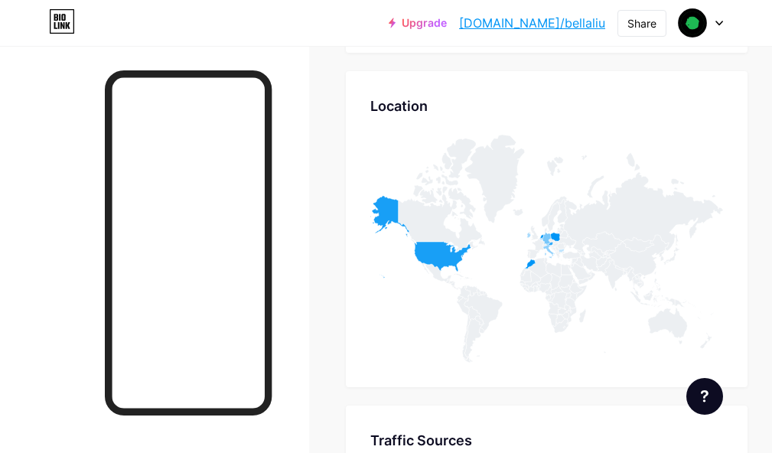
scroll to position [689, 0]
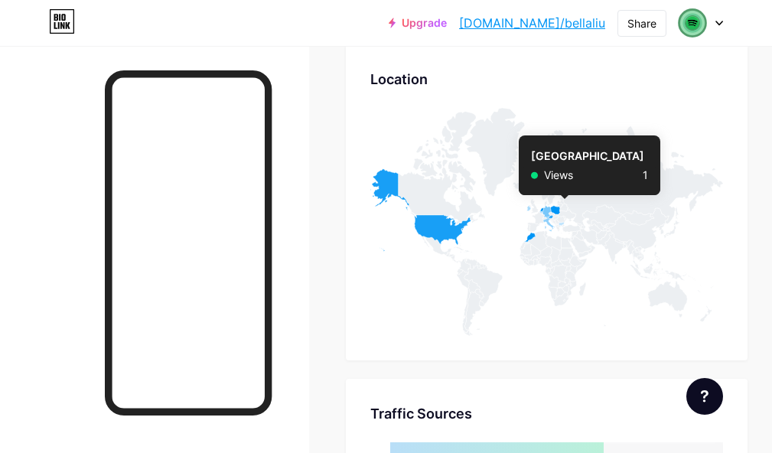
click at [565, 226] on icon at bounding box center [562, 224] width 6 height 4
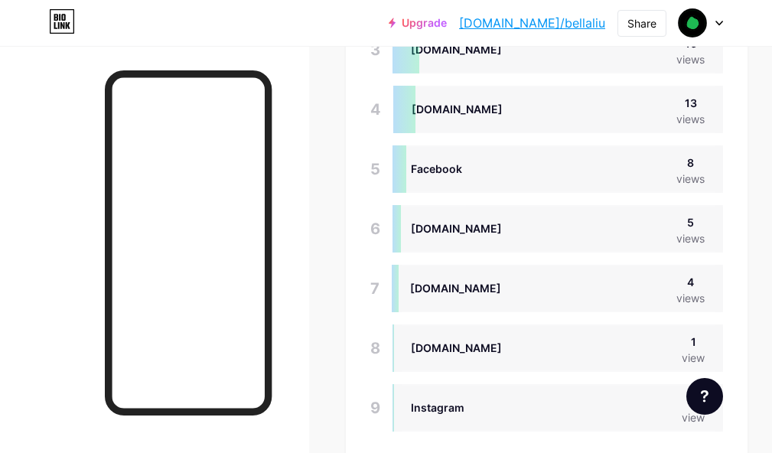
scroll to position [1301, 0]
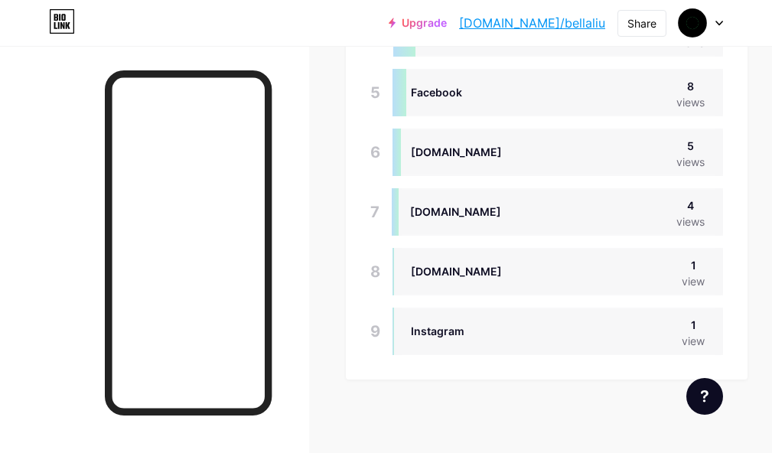
drag, startPoint x: 433, startPoint y: 335, endPoint x: 488, endPoint y: 340, distance: 56.1
click at [488, 340] on div "Instagram 1 view" at bounding box center [558, 331] width 331 height 47
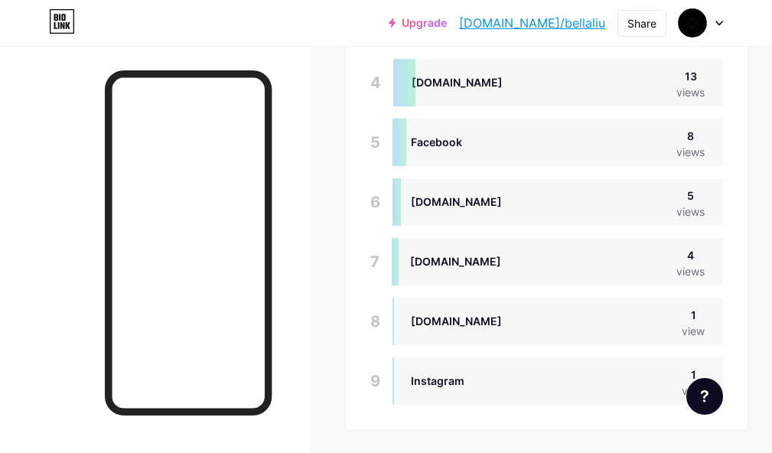
scroll to position [1225, 0]
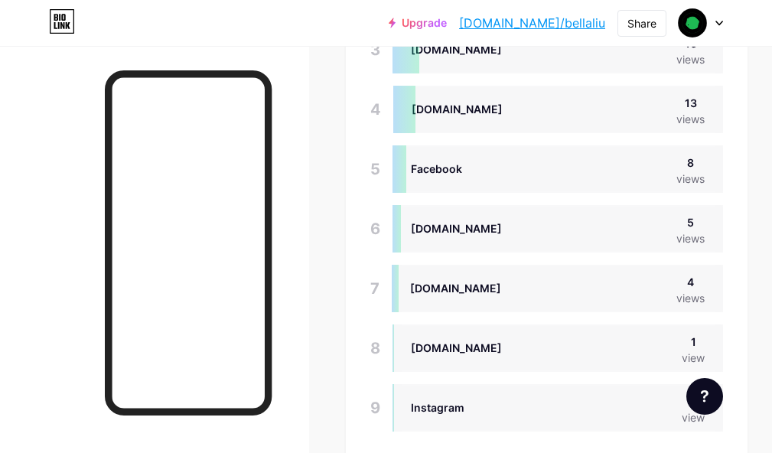
drag, startPoint x: 582, startPoint y: 342, endPoint x: 589, endPoint y: 356, distance: 15.4
click at [589, 356] on div "[DOMAIN_NAME] 1 view" at bounding box center [558, 348] width 331 height 47
click at [478, 295] on div "[DOMAIN_NAME] 4 views" at bounding box center [557, 288] width 331 height 47
click at [472, 295] on div "[DOMAIN_NAME]" at bounding box center [455, 288] width 91 height 16
drag, startPoint x: 473, startPoint y: 294, endPoint x: 413, endPoint y: 299, distance: 59.9
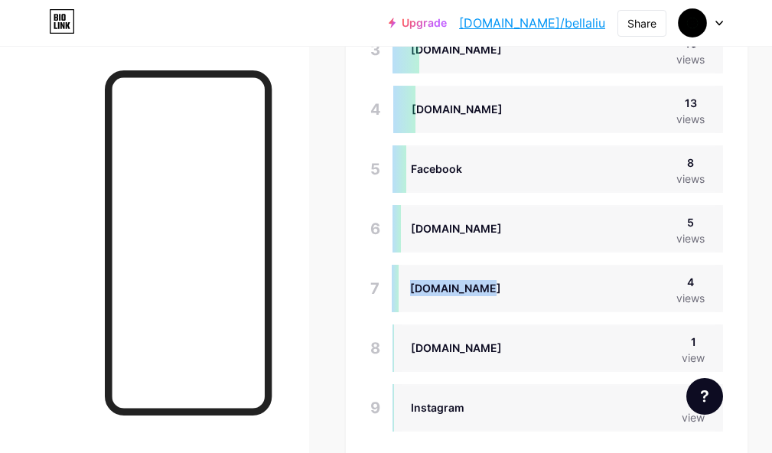
click at [413, 299] on div "[DOMAIN_NAME] 4 views" at bounding box center [557, 288] width 331 height 47
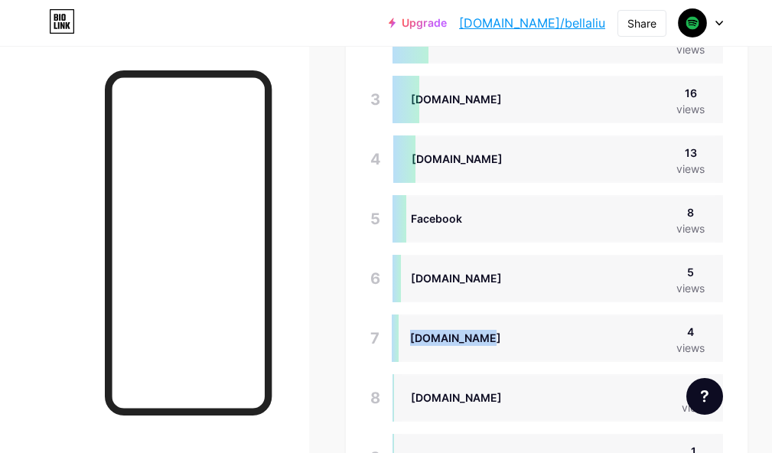
scroll to position [1148, 0]
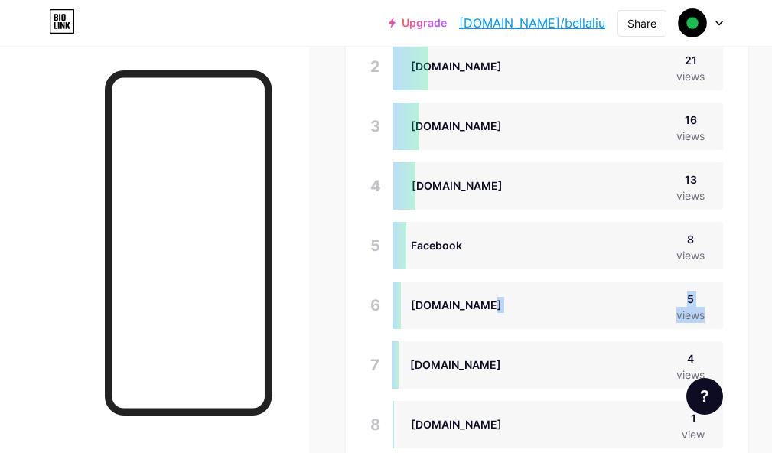
drag, startPoint x: 511, startPoint y: 309, endPoint x: 404, endPoint y: 308, distance: 106.4
click at [404, 308] on div "[DOMAIN_NAME] 5 views" at bounding box center [558, 305] width 331 height 47
drag, startPoint x: 480, startPoint y: 248, endPoint x: 416, endPoint y: 251, distance: 64.4
click at [416, 251] on div "Facebook 8 views" at bounding box center [558, 245] width 331 height 47
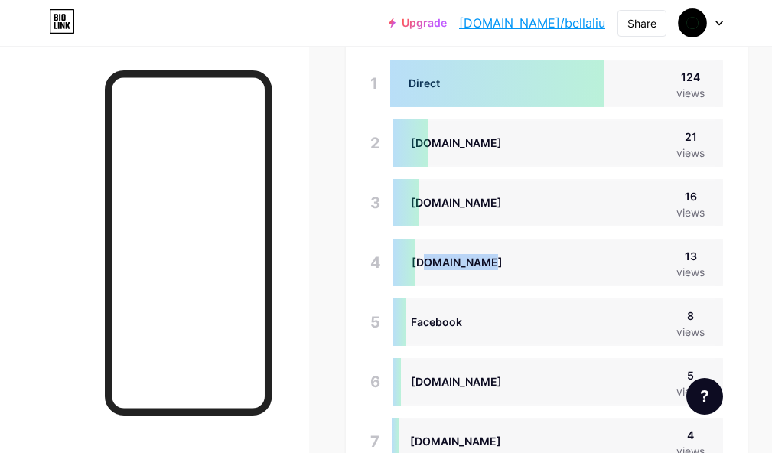
drag, startPoint x: 502, startPoint y: 270, endPoint x: 429, endPoint y: 266, distance: 73.6
click at [429, 266] on div "[DOMAIN_NAME] 13 views" at bounding box center [558, 262] width 330 height 47
click at [492, 264] on div "[DOMAIN_NAME] 13 views" at bounding box center [558, 262] width 330 height 47
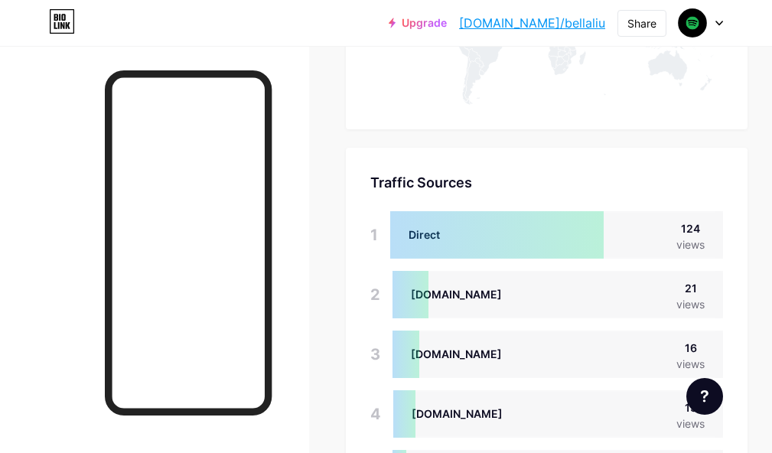
scroll to position [919, 0]
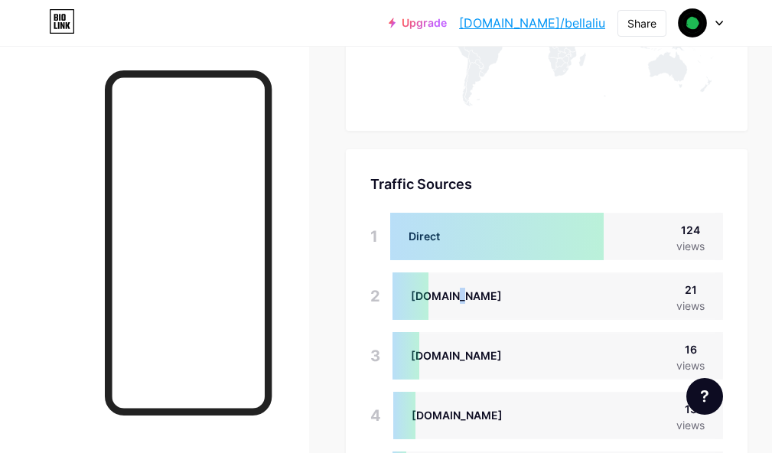
drag, startPoint x: 465, startPoint y: 301, endPoint x: 444, endPoint y: 296, distance: 21.9
click at [444, 296] on div "[DOMAIN_NAME] 21 views" at bounding box center [558, 296] width 331 height 47
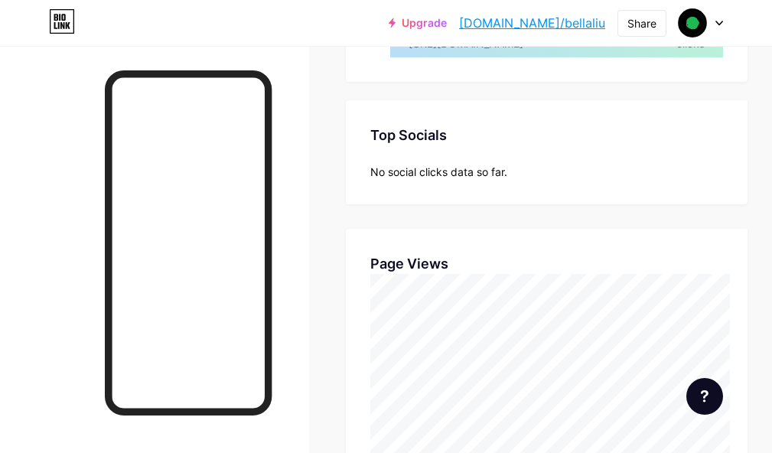
scroll to position [7, 0]
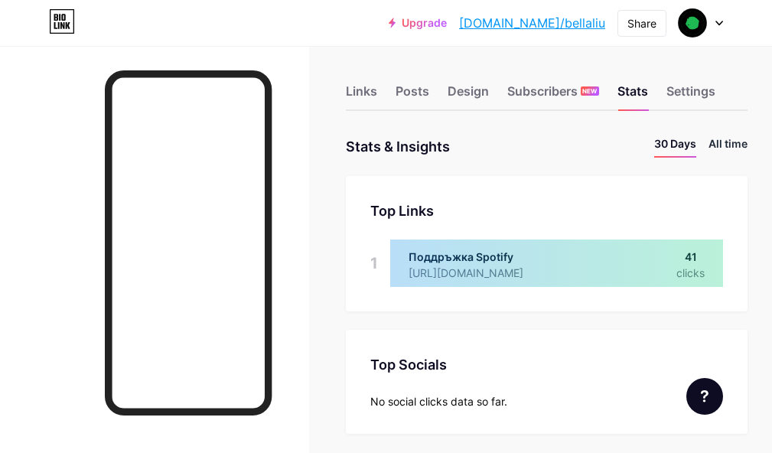
click at [748, 138] on li "All time" at bounding box center [728, 146] width 39 height 22
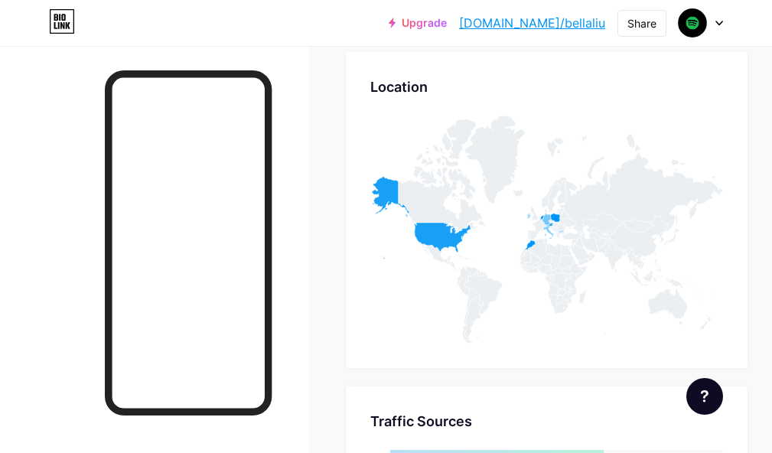
scroll to position [619, 11]
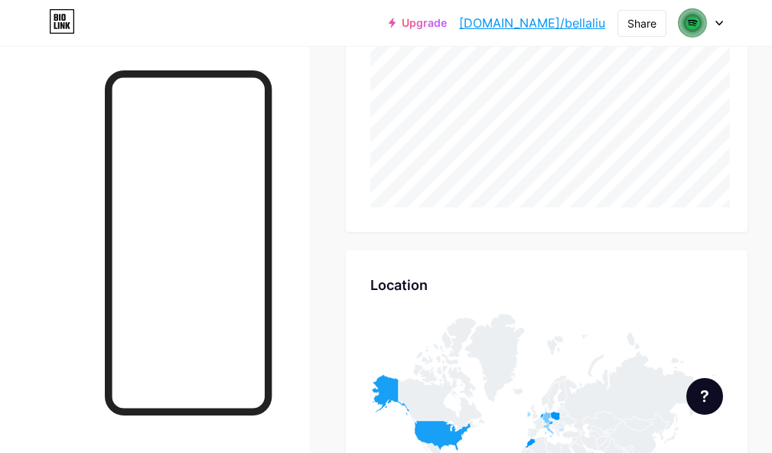
scroll to position [689, 0]
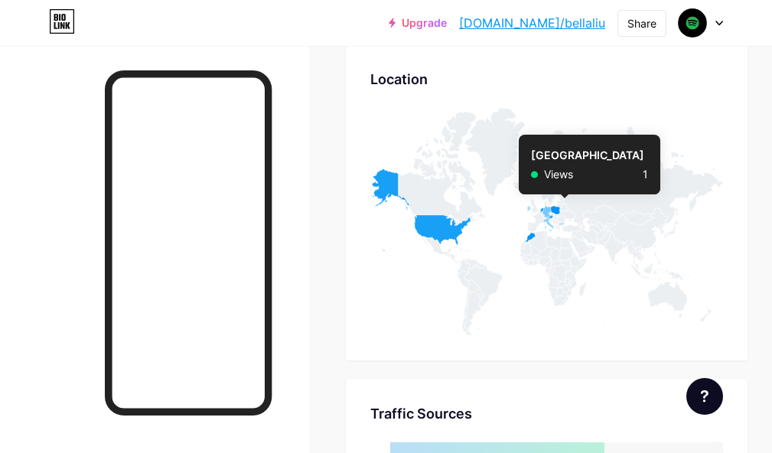
click at [565, 226] on icon at bounding box center [562, 224] width 6 height 4
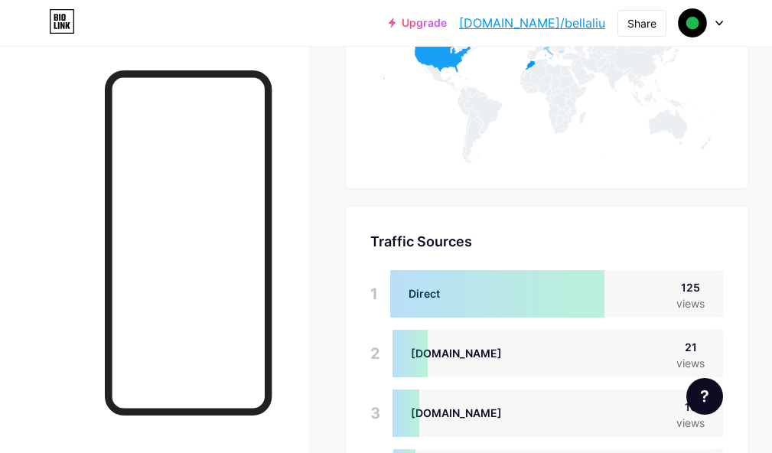
scroll to position [772, 0]
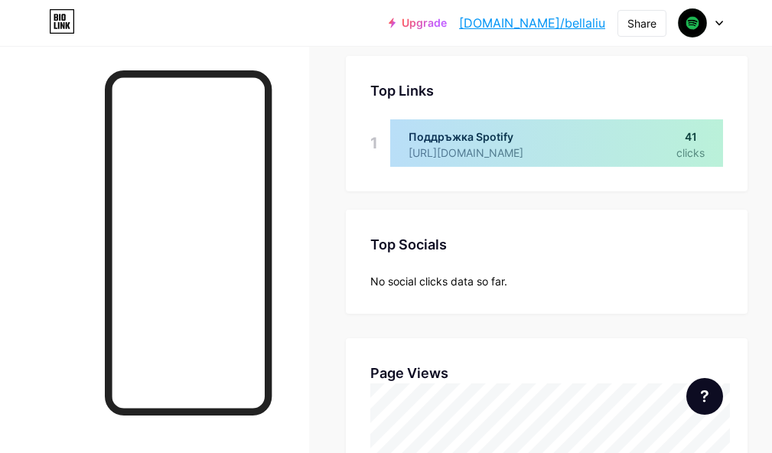
scroll to position [536, 0]
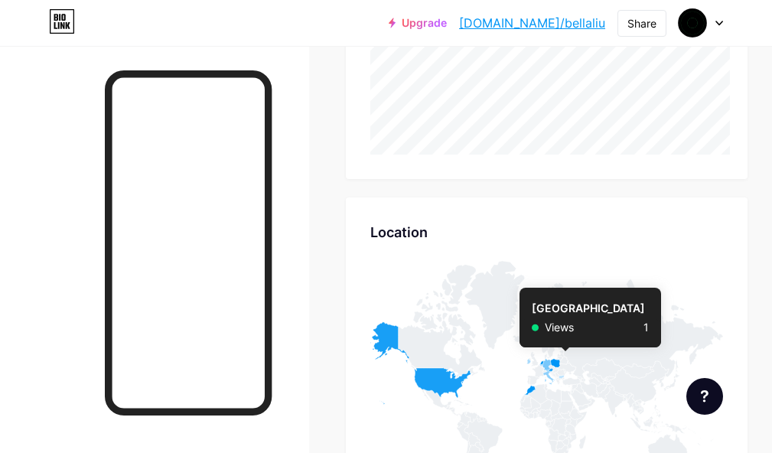
click at [565, 379] on icon at bounding box center [562, 377] width 6 height 4
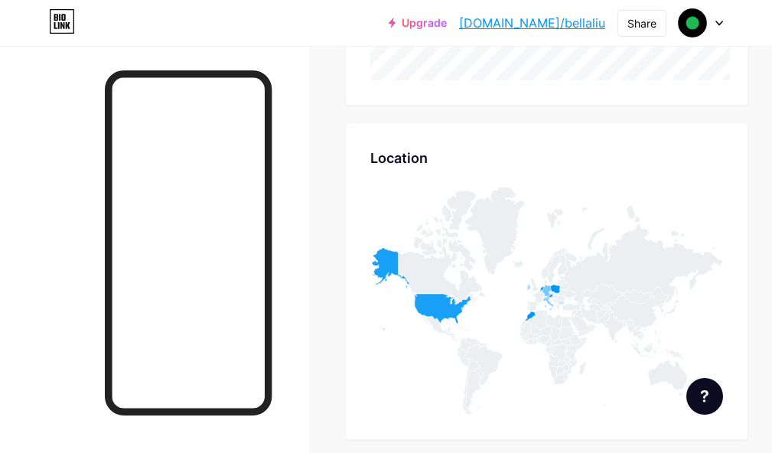
scroll to position [612, 0]
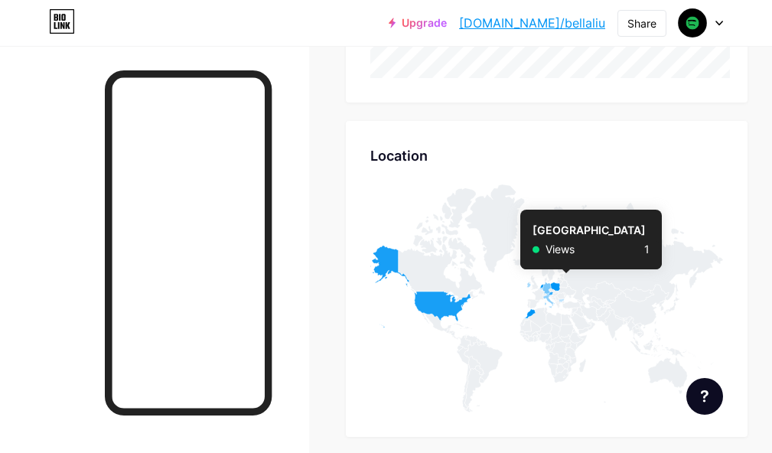
click at [565, 302] on icon at bounding box center [562, 301] width 6 height 4
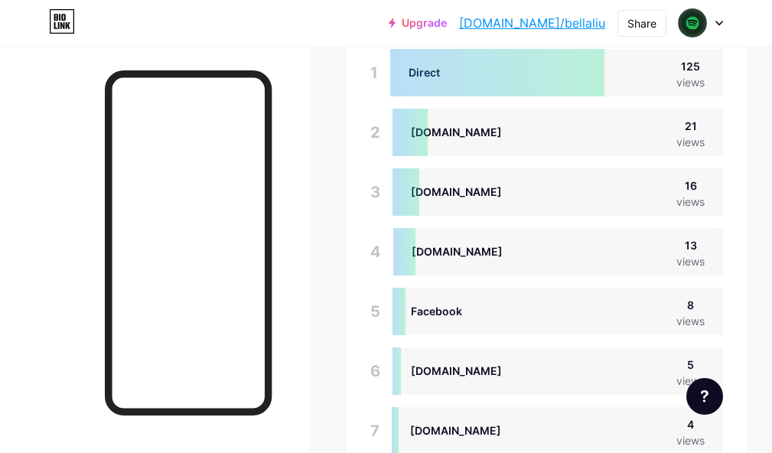
scroll to position [1079, 0]
